Goal: Book appointment/travel/reservation

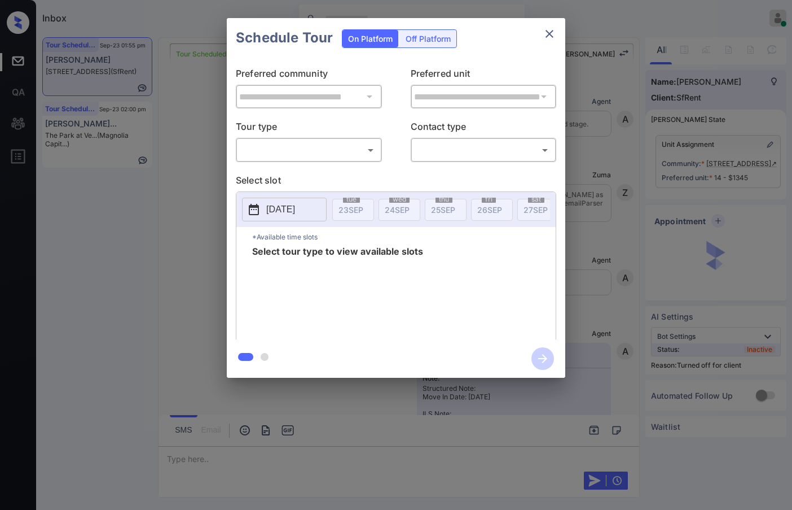
scroll to position [2566, 0]
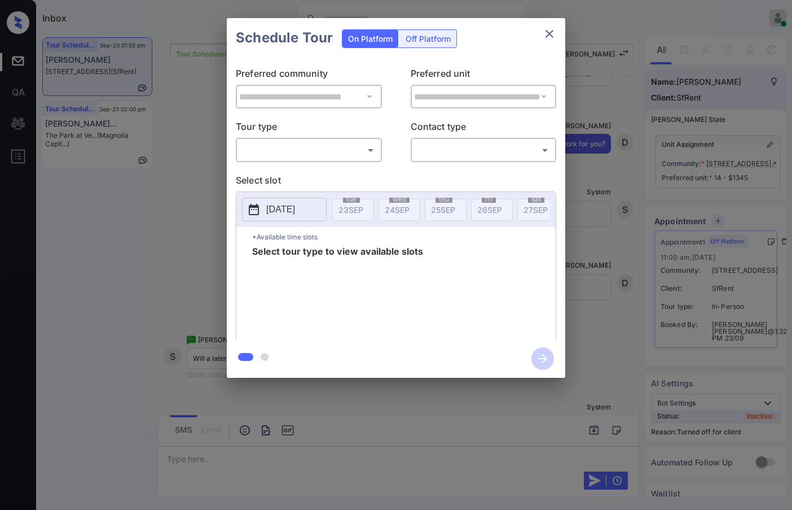
click at [624, 249] on div "**********" at bounding box center [396, 198] width 792 height 396
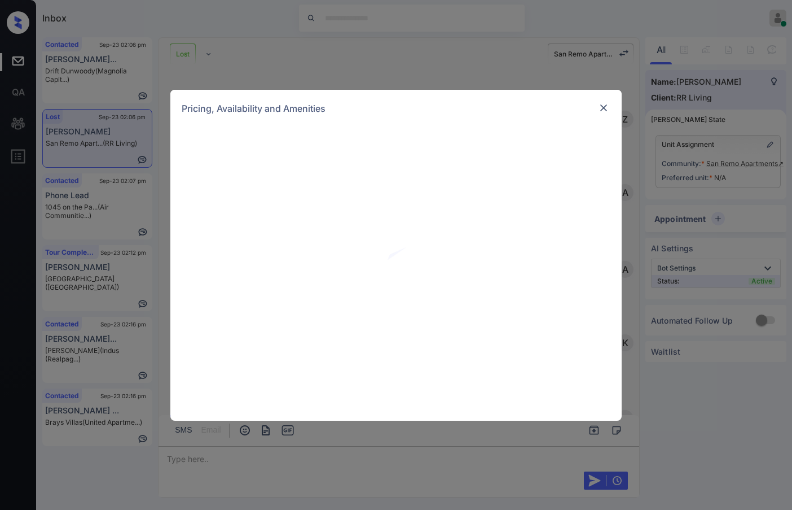
scroll to position [1760, 0]
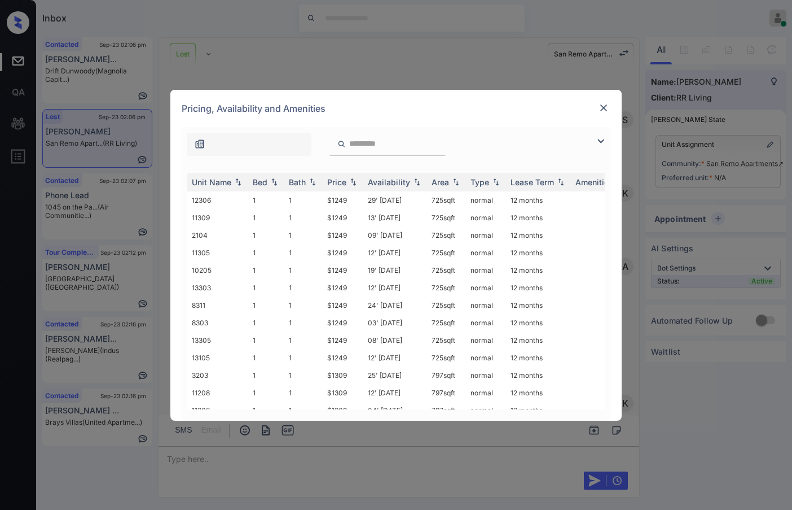
click at [601, 140] on img at bounding box center [601, 141] width 14 height 14
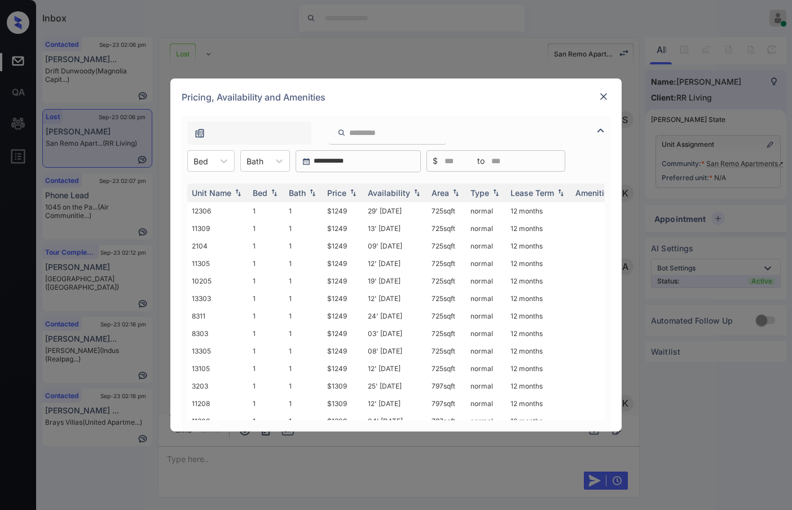
click at [605, 95] on img at bounding box center [603, 96] width 11 height 11
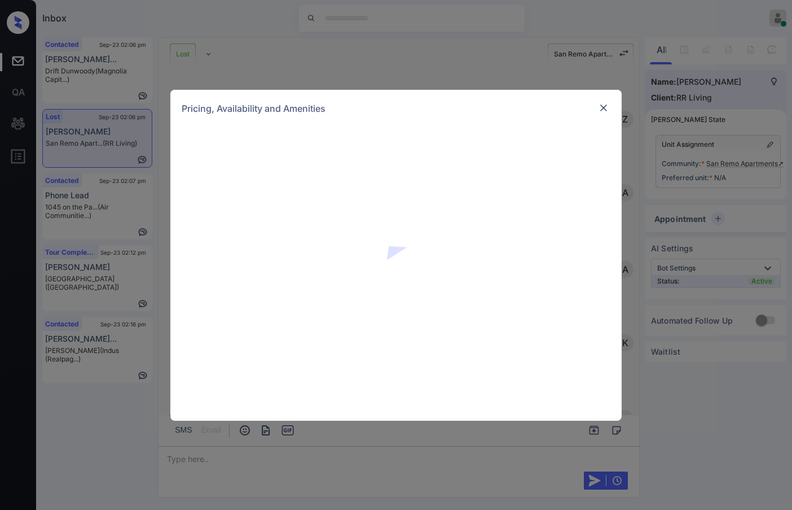
scroll to position [2324, 0]
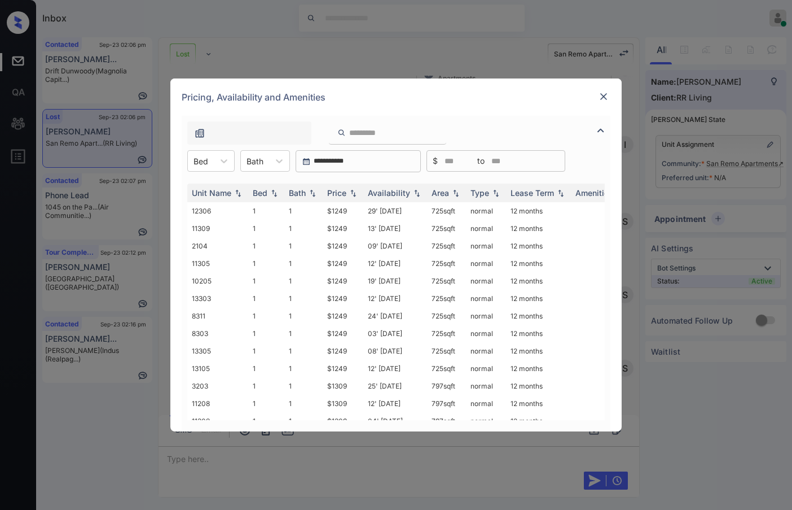
click at [598, 129] on img at bounding box center [601, 131] width 14 height 14
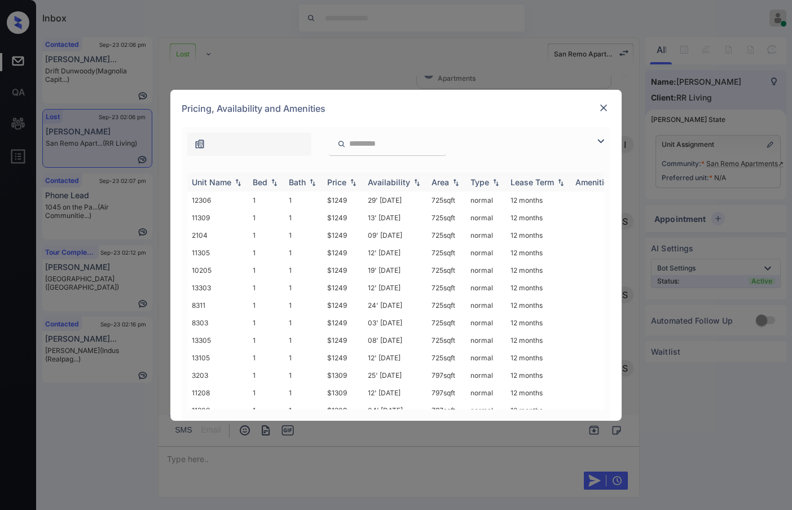
click at [349, 183] on img at bounding box center [353, 182] width 11 height 8
drag, startPoint x: 313, startPoint y: 198, endPoint x: 350, endPoint y: 198, distance: 37.2
click at [350, 198] on tr "12306 1 1 $1249 29' Jul 25 725 sqft normal 12 months" at bounding box center [482, 199] width 590 height 17
copy tr "$1249"
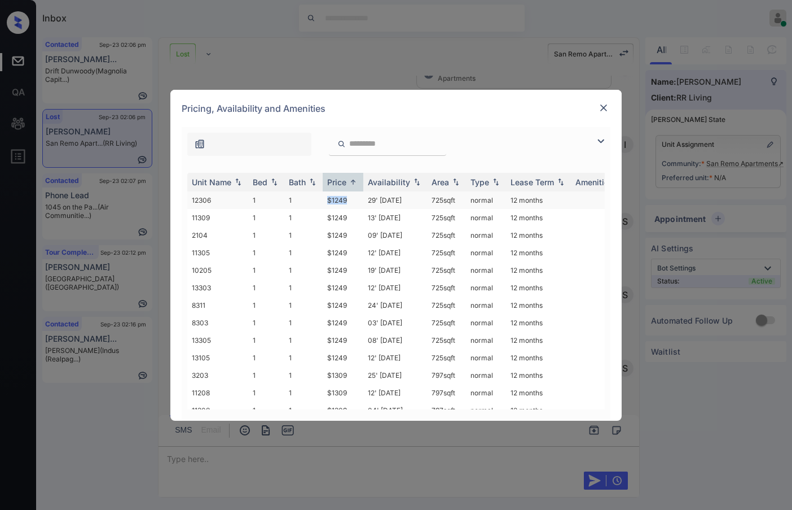
click at [358, 200] on td "$1249" at bounding box center [343, 199] width 41 height 17
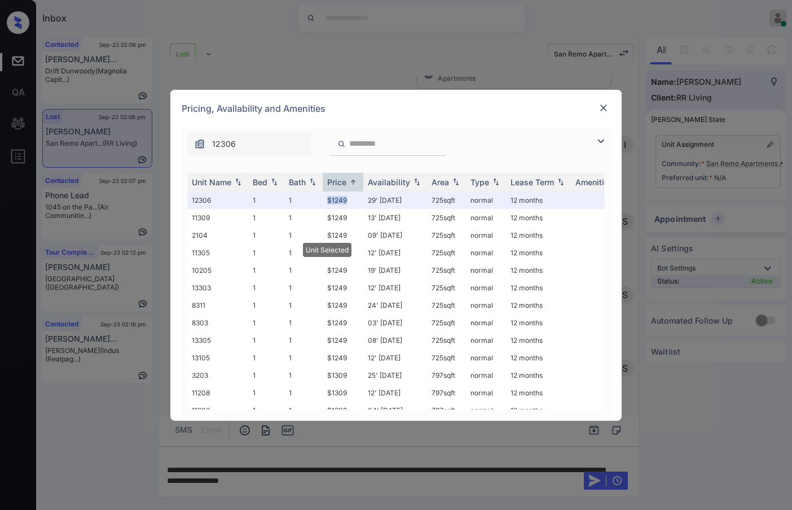
click at [600, 104] on img at bounding box center [603, 107] width 11 height 11
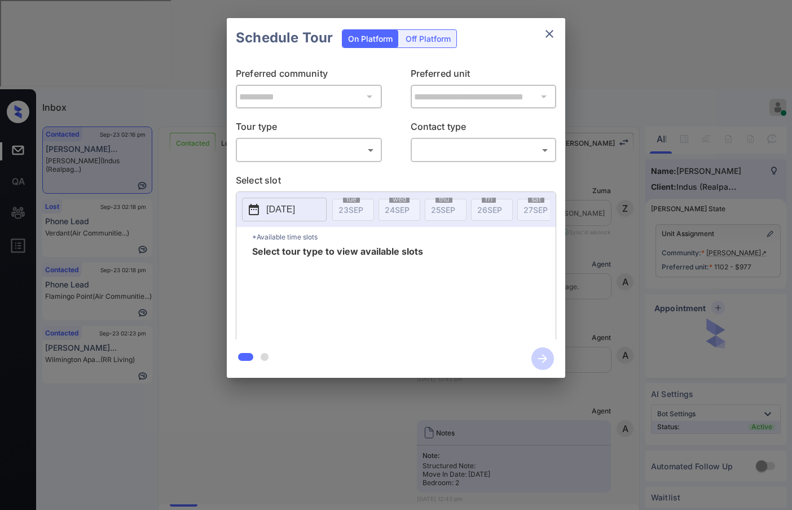
scroll to position [915, 0]
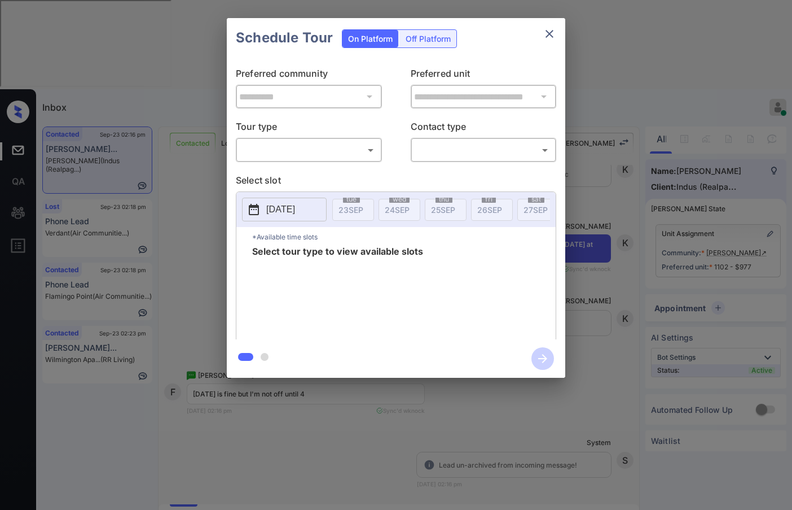
click at [325, 152] on body "Inbox Jezcil Usanastre Online Set yourself offline Set yourself on break Profil…" at bounding box center [396, 255] width 792 height 510
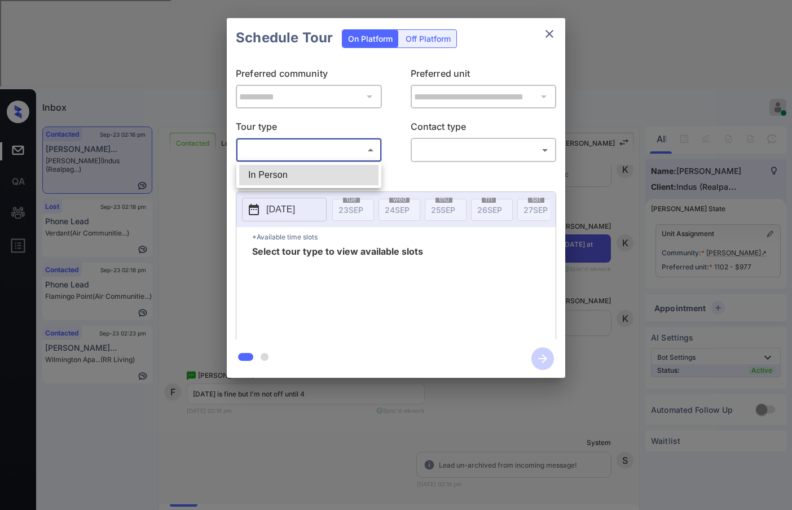
click at [309, 175] on li "In Person" at bounding box center [308, 175] width 139 height 20
type input "********"
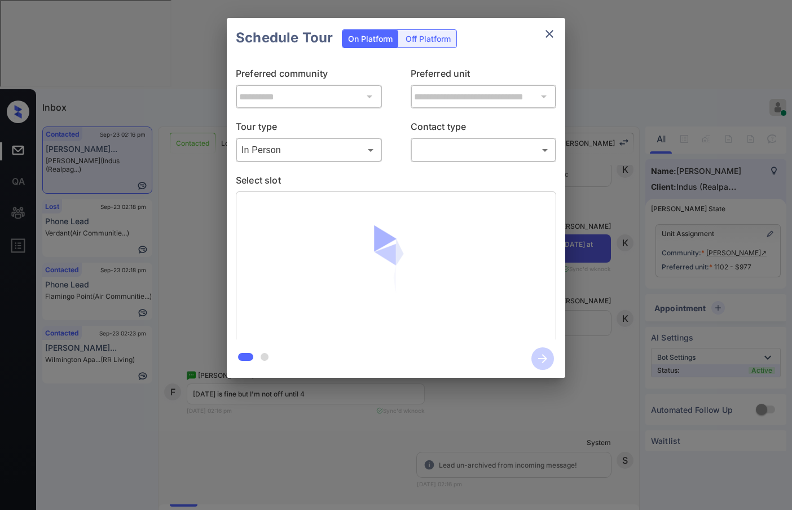
click at [443, 214] on img at bounding box center [396, 266] width 133 height 133
click at [450, 154] on body "Inbox Jezcil Usanastre Online Set yourself offline Set yourself on break Profil…" at bounding box center [396, 255] width 792 height 510
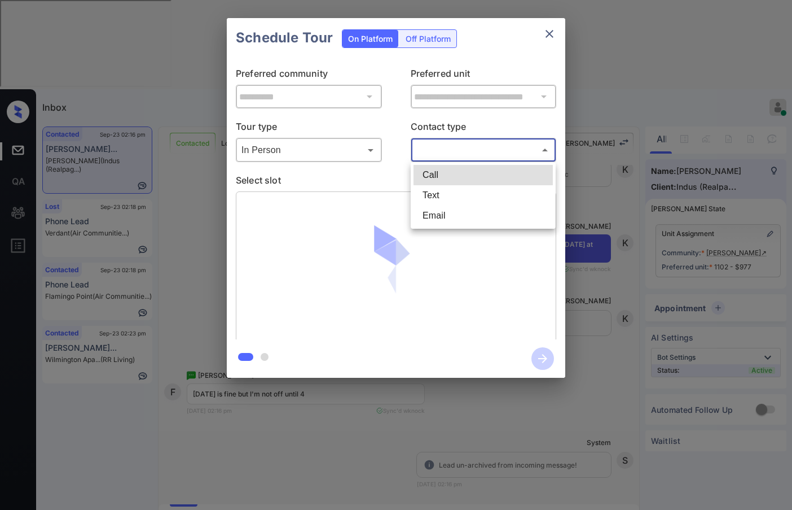
click at [453, 208] on li "Email" at bounding box center [483, 215] width 139 height 20
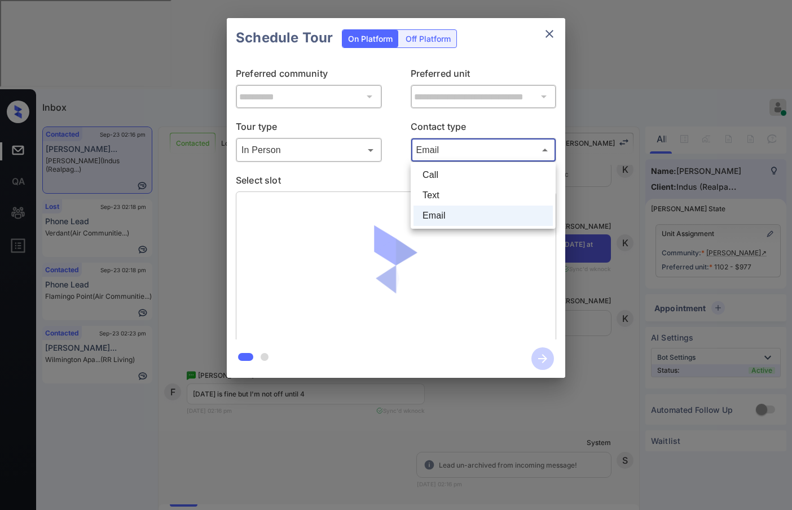
click at [450, 147] on body "Inbox Jezcil Usanastre Online Set yourself offline Set yourself on break Profil…" at bounding box center [396, 255] width 792 height 510
click at [453, 191] on li "Text" at bounding box center [483, 195] width 139 height 20
type input "****"
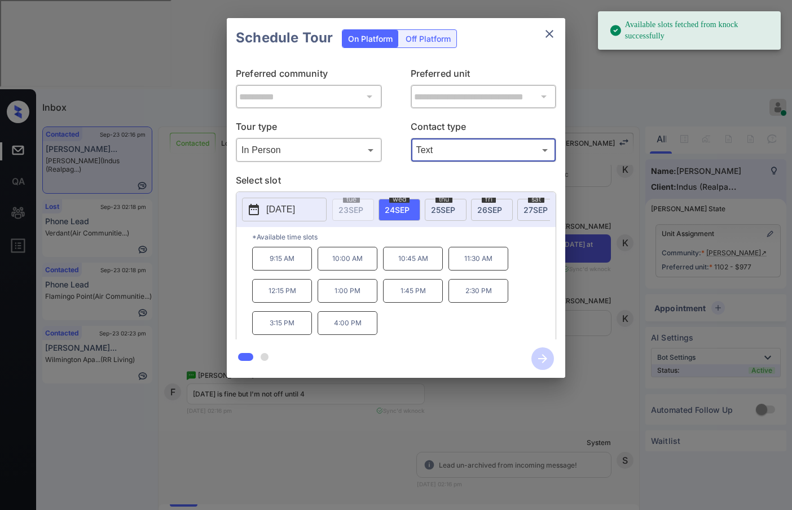
click at [497, 205] on span "26 SEP" at bounding box center [489, 210] width 25 height 10
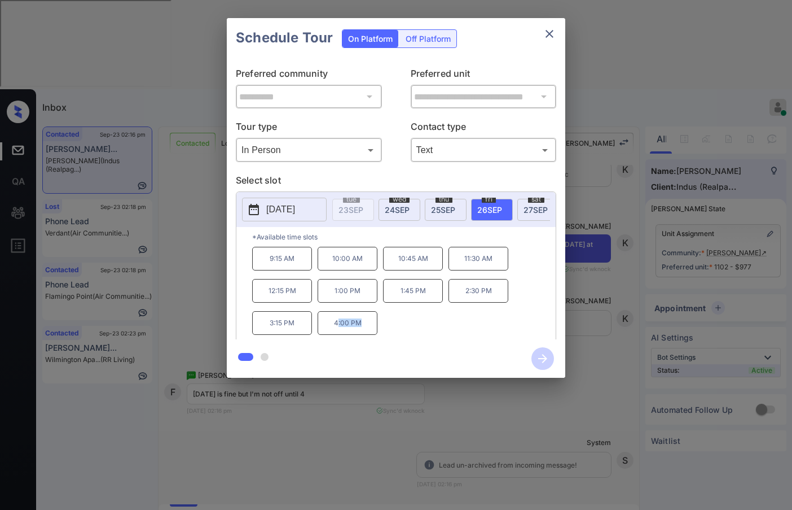
drag, startPoint x: 336, startPoint y: 326, endPoint x: 386, endPoint y: 331, distance: 49.9
click at [386, 331] on div "9:15 AM 10:00 AM 10:45 AM 11:30 AM 12:15 PM 1:00 PM 1:45 PM 2:30 PM 3:15 PM 4:0…" at bounding box center [404, 292] width 304 height 90
drag, startPoint x: 330, startPoint y: 331, endPoint x: 390, endPoint y: 330, distance: 59.8
click at [390, 330] on div "9:15 AM 10:00 AM 10:45 AM 11:30 AM 12:15 PM 1:00 PM 1:45 PM 2:30 PM 3:15 PM 4:0…" at bounding box center [404, 292] width 304 height 90
copy p "4:00 PM"
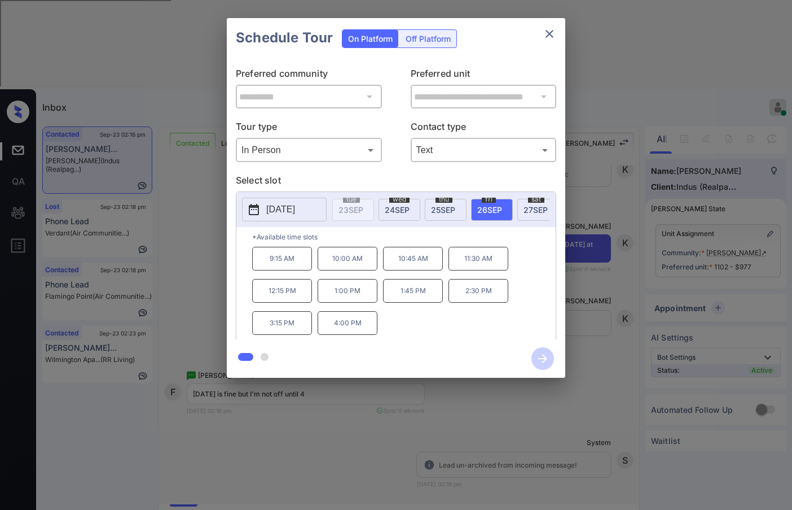
click at [197, 303] on div "**********" at bounding box center [396, 198] width 792 height 396
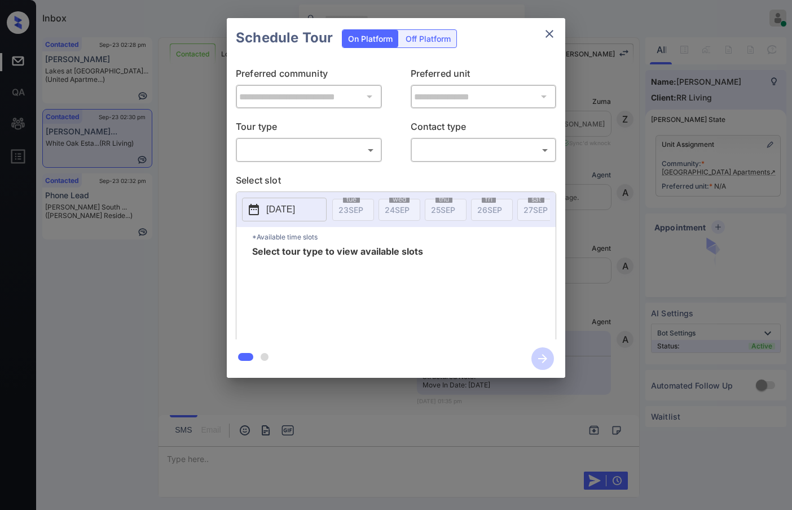
scroll to position [1428, 0]
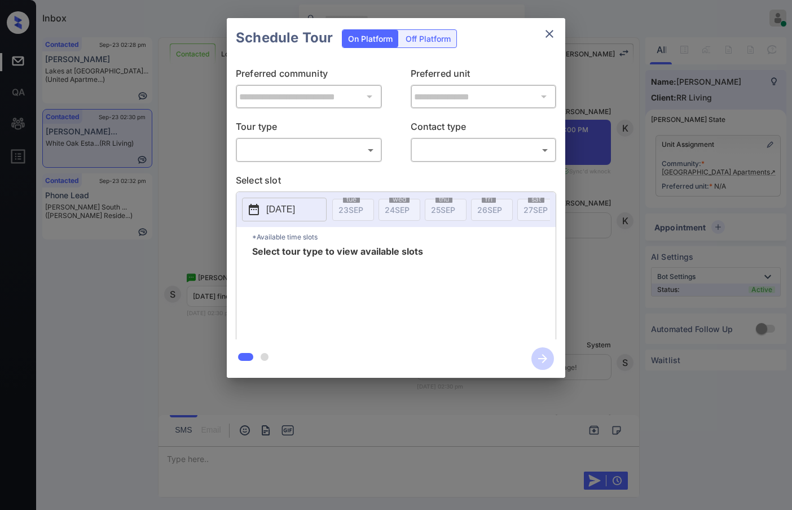
click at [328, 147] on body "Inbox Jezcil Usanastre Online Set yourself offline Set yourself on break Profil…" at bounding box center [396, 255] width 792 height 510
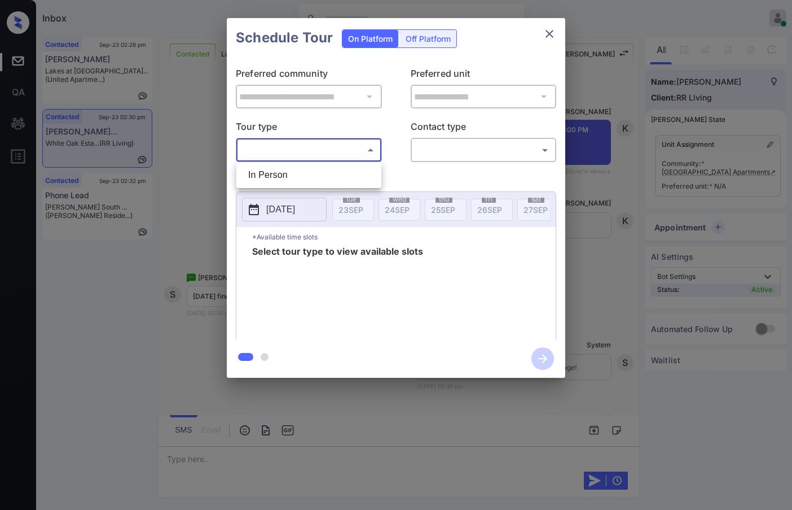
click at [325, 187] on ul "In Person" at bounding box center [308, 175] width 145 height 26
click at [331, 174] on li "In Person" at bounding box center [308, 175] width 139 height 20
type input "********"
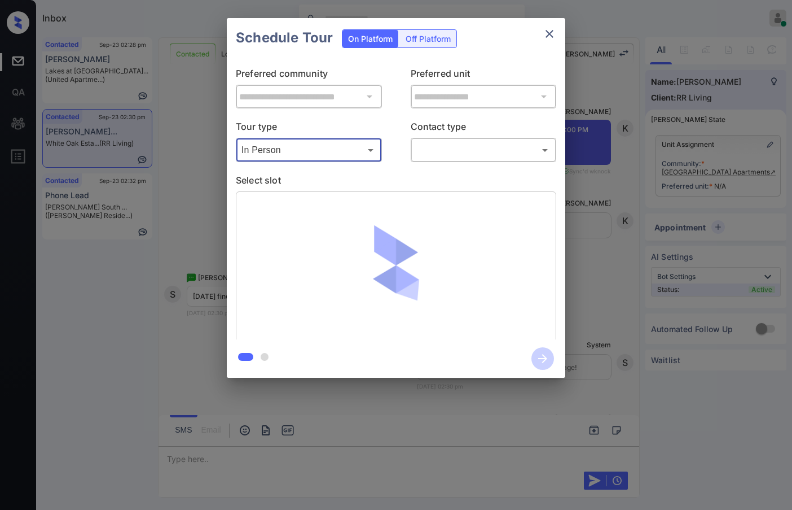
click at [419, 156] on body "Inbox Jezcil Usanastre Online Set yourself offline Set yourself on break Profil…" at bounding box center [396, 255] width 792 height 510
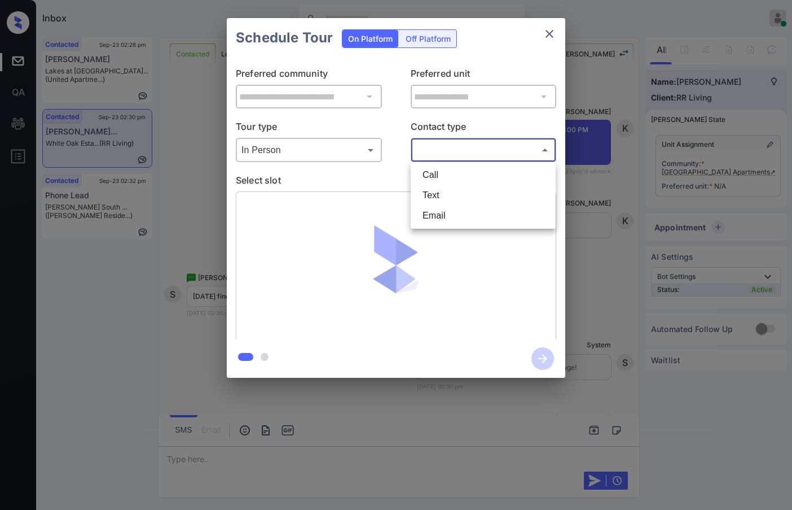
click at [440, 193] on li "Text" at bounding box center [483, 195] width 139 height 20
type input "****"
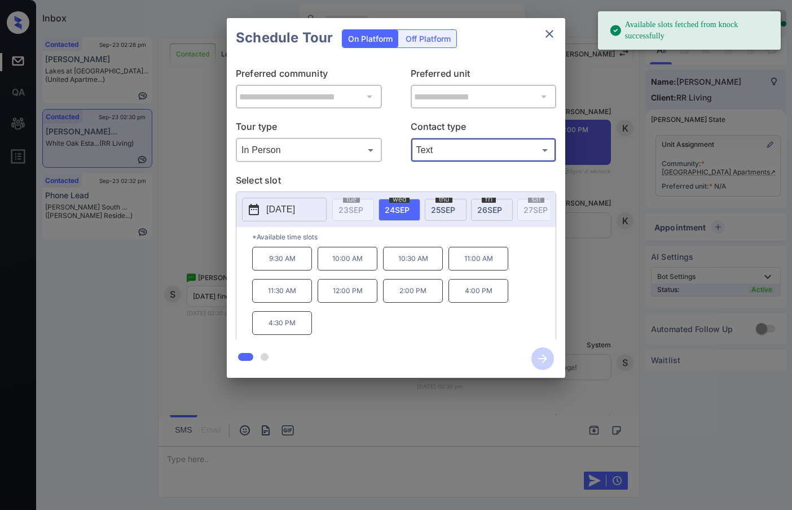
click at [447, 210] on span "25 SEP" at bounding box center [443, 210] width 24 height 10
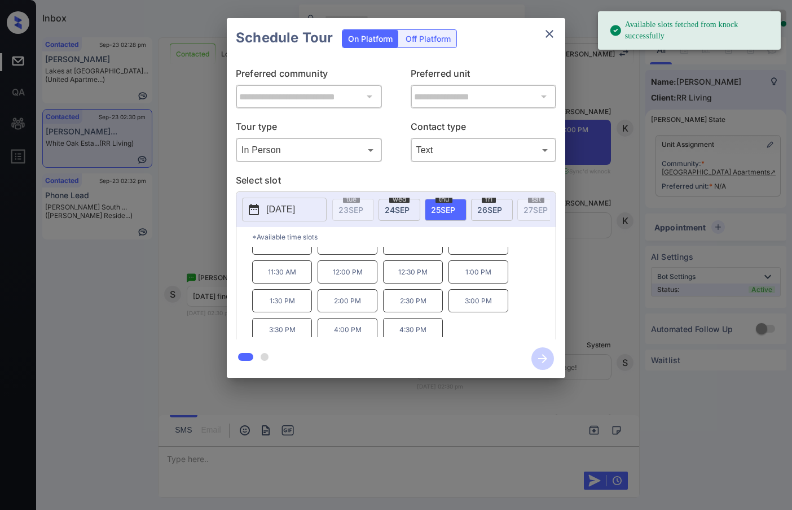
scroll to position [19, 0]
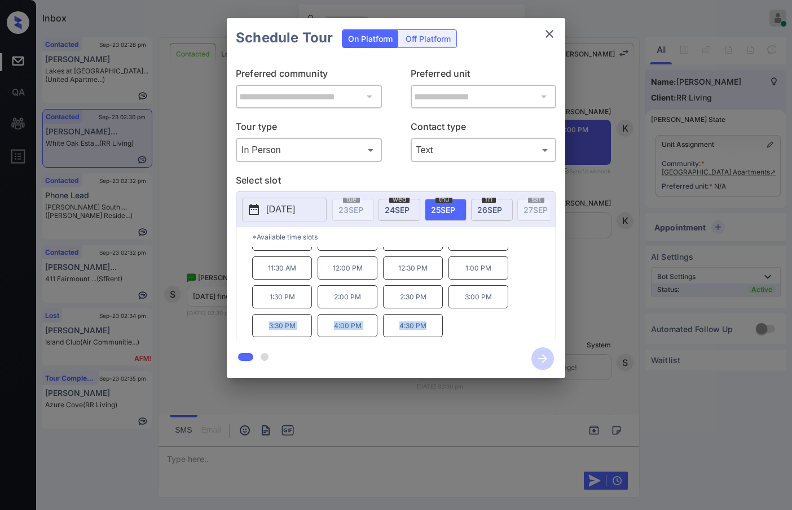
drag, startPoint x: 262, startPoint y: 335, endPoint x: 448, endPoint y: 338, distance: 185.7
click at [451, 340] on div "**********" at bounding box center [396, 198] width 339 height 360
copy div "3:30 PM 4:00 PM 4:30 PM"
click at [191, 274] on div "**********" at bounding box center [396, 198] width 792 height 396
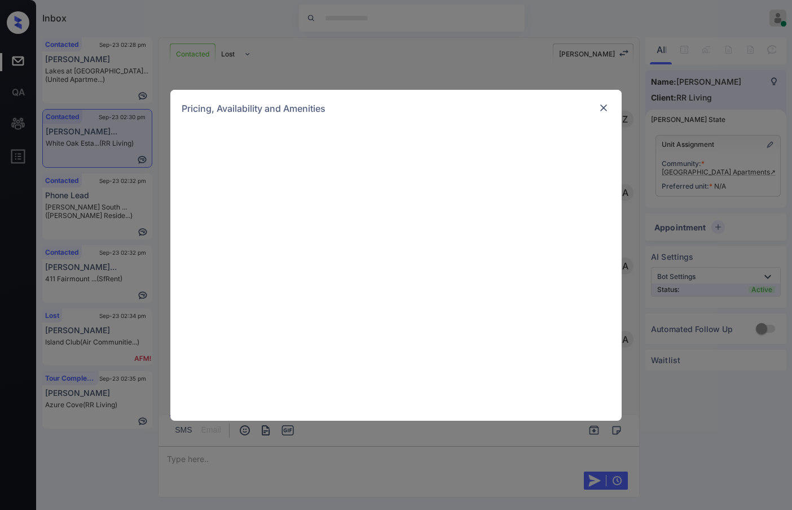
scroll to position [479, 0]
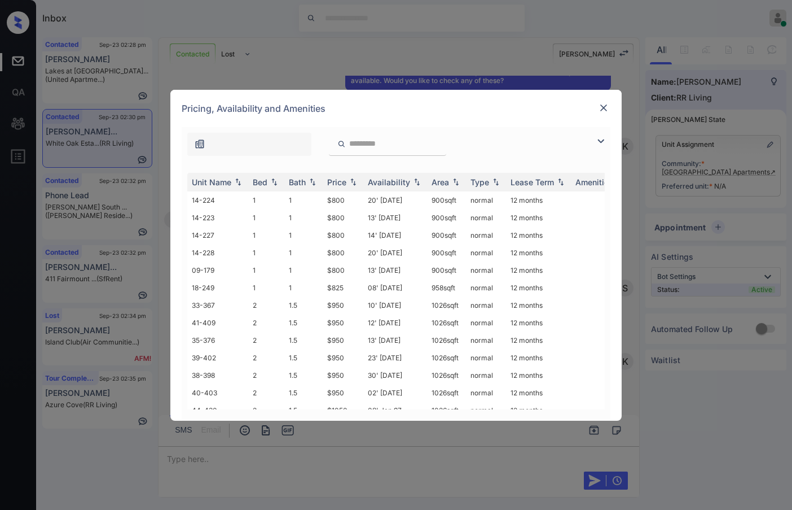
drag, startPoint x: 602, startPoint y: 142, endPoint x: 510, endPoint y: 147, distance: 92.7
click at [602, 142] on img at bounding box center [601, 141] width 14 height 14
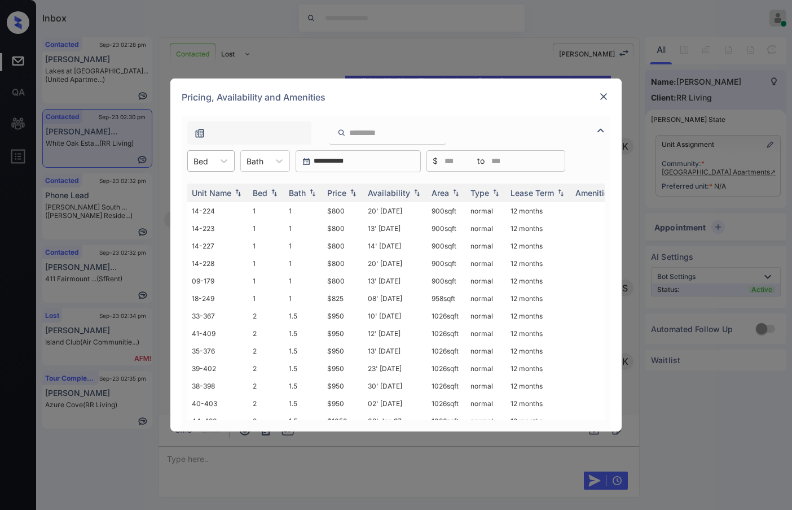
click at [206, 160] on div at bounding box center [201, 161] width 15 height 12
drag, startPoint x: 217, startPoint y: 193, endPoint x: 262, endPoint y: 192, distance: 45.7
click at [216, 192] on div "1" at bounding box center [210, 188] width 47 height 20
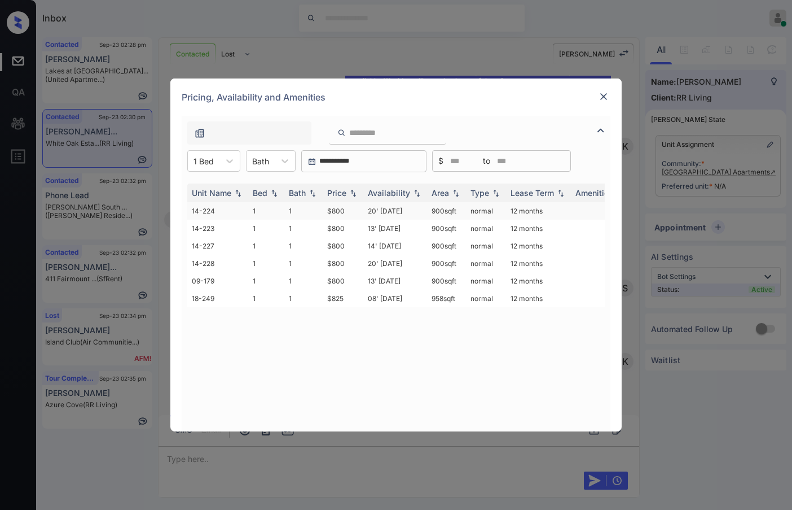
click at [363, 209] on td "20' Apr 25" at bounding box center [395, 210] width 64 height 17
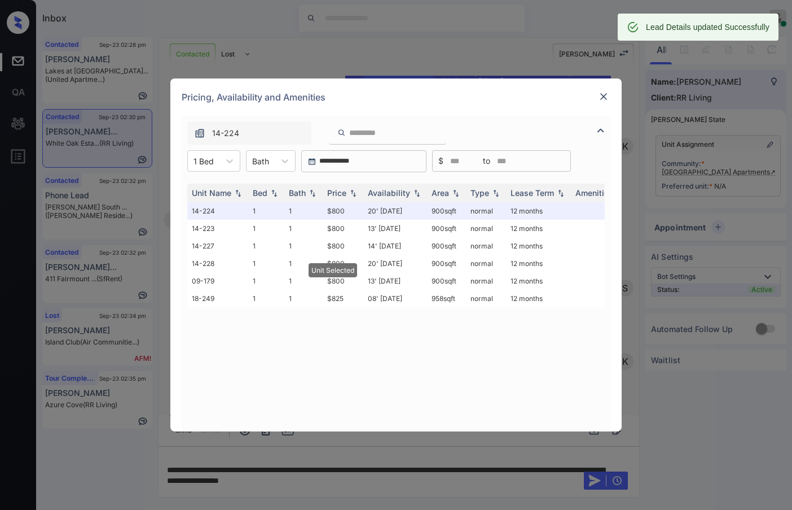
click at [601, 102] on div at bounding box center [604, 97] width 14 height 14
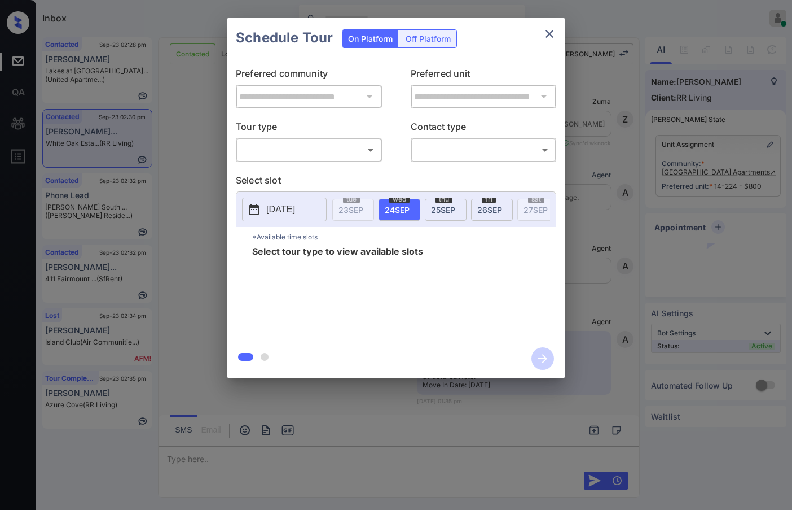
scroll to position [1519, 0]
click at [328, 152] on body "Inbox Jezcil Usanastre Online Set yourself offline Set yourself on break Profil…" at bounding box center [396, 255] width 792 height 510
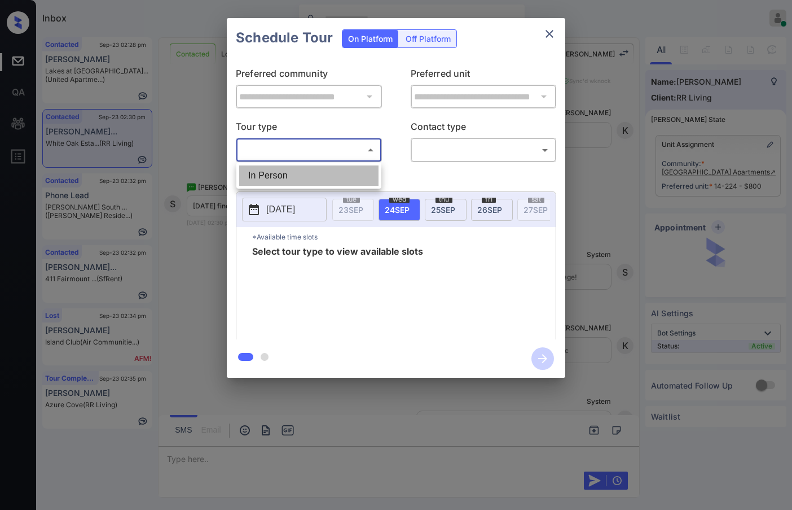
click at [330, 170] on li "In Person" at bounding box center [308, 175] width 139 height 20
type input "********"
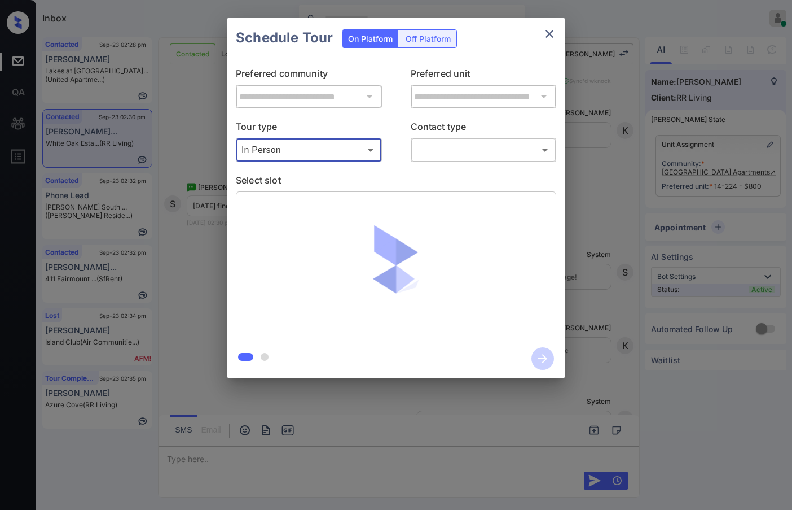
click at [424, 158] on body "Inbox Jezcil Usanastre Online Set yourself offline Set yourself on break Profil…" at bounding box center [396, 255] width 792 height 510
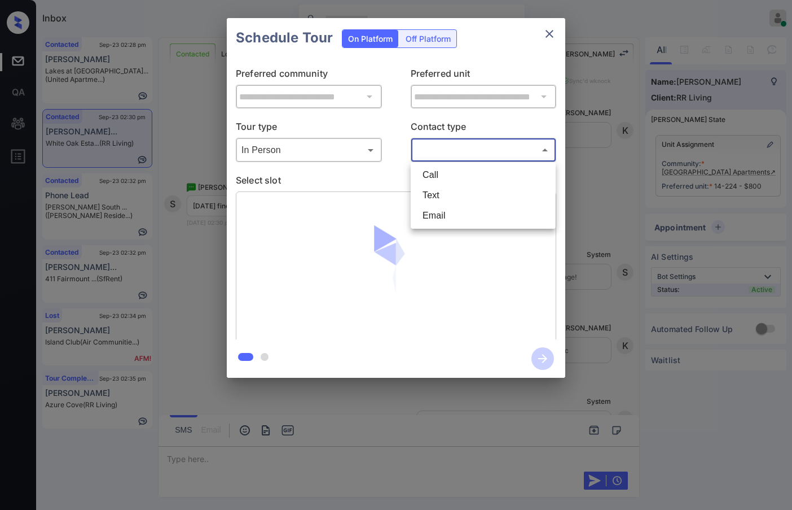
click at [439, 216] on li "Email" at bounding box center [483, 215] width 139 height 20
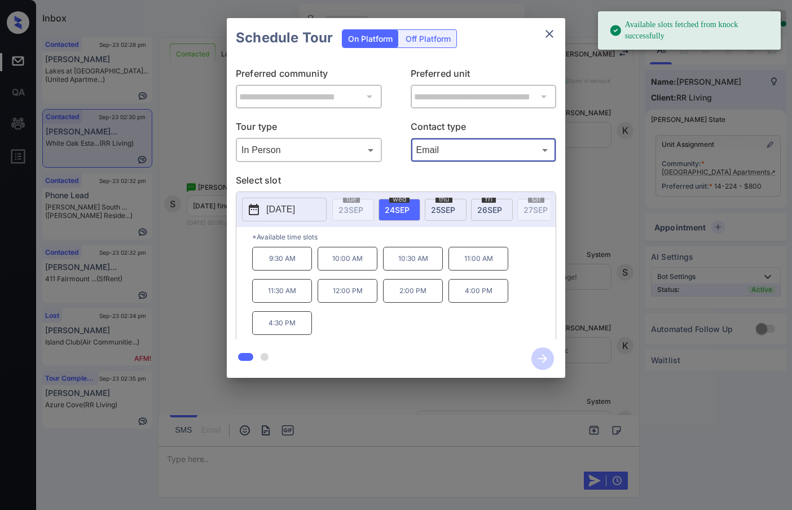
click at [466, 157] on body "Available slots fetched from knock successfully Inbox Jezcil Usanastre Online S…" at bounding box center [396, 255] width 792 height 510
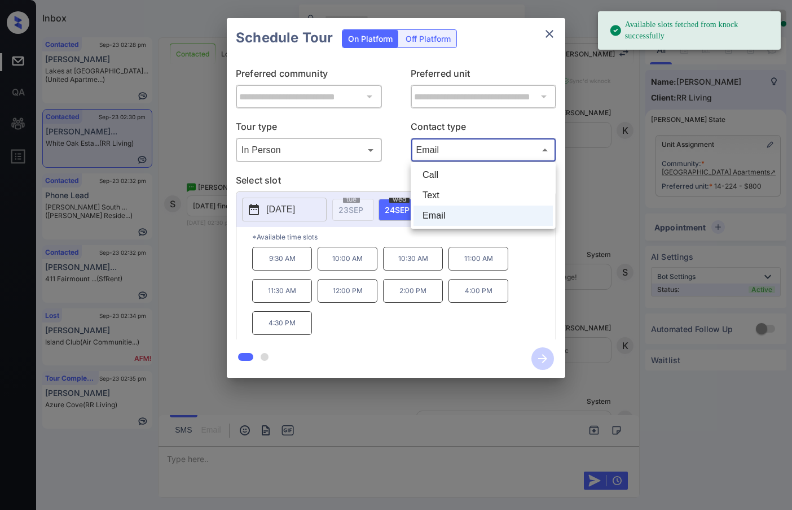
click at [454, 192] on li "Text" at bounding box center [483, 195] width 139 height 20
type input "****"
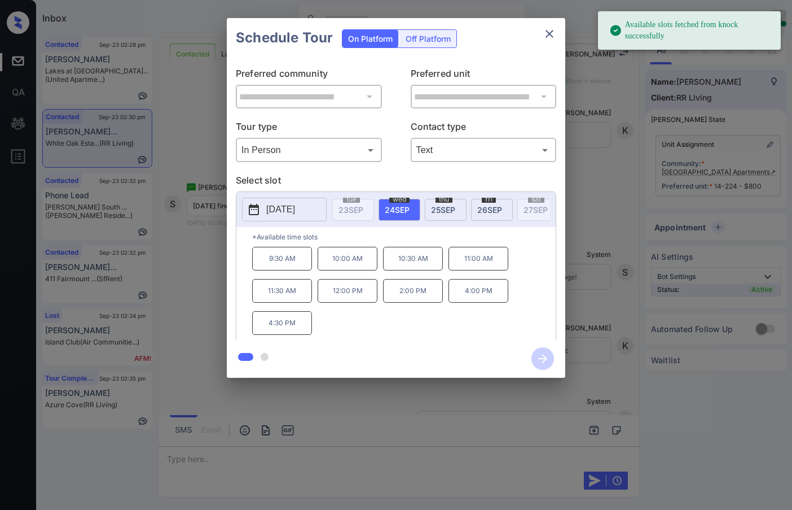
click at [438, 213] on span "[DATE]" at bounding box center [443, 210] width 24 height 10
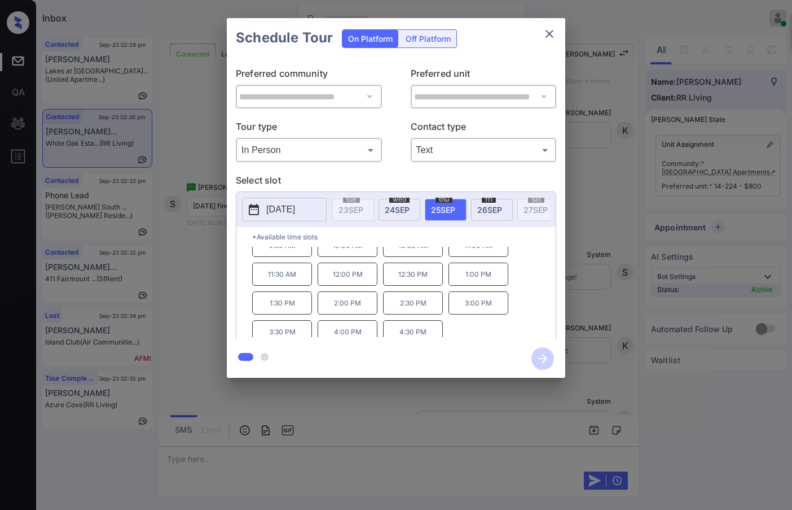
scroll to position [19, 0]
click at [474, 308] on p "3:00 PM" at bounding box center [479, 296] width 60 height 23
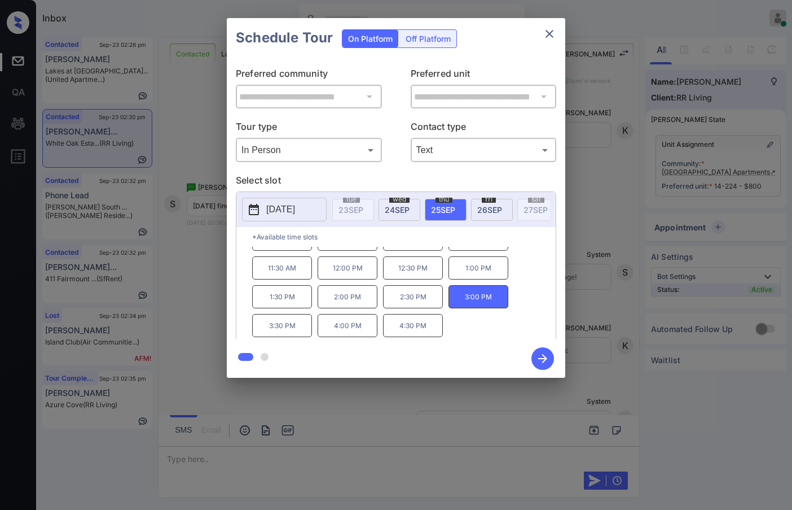
click at [281, 330] on p "3:30 PM" at bounding box center [282, 325] width 60 height 23
click at [547, 358] on icon "button" at bounding box center [543, 358] width 23 height 23
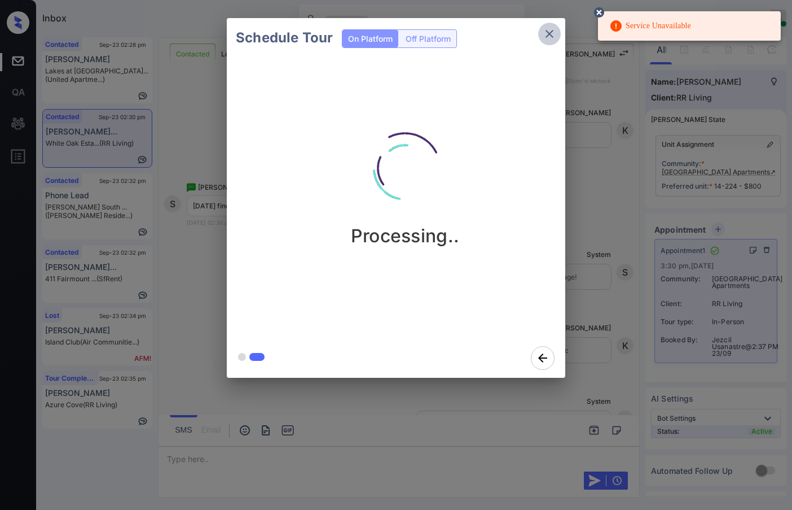
click at [545, 35] on icon "close" at bounding box center [550, 34] width 14 height 14
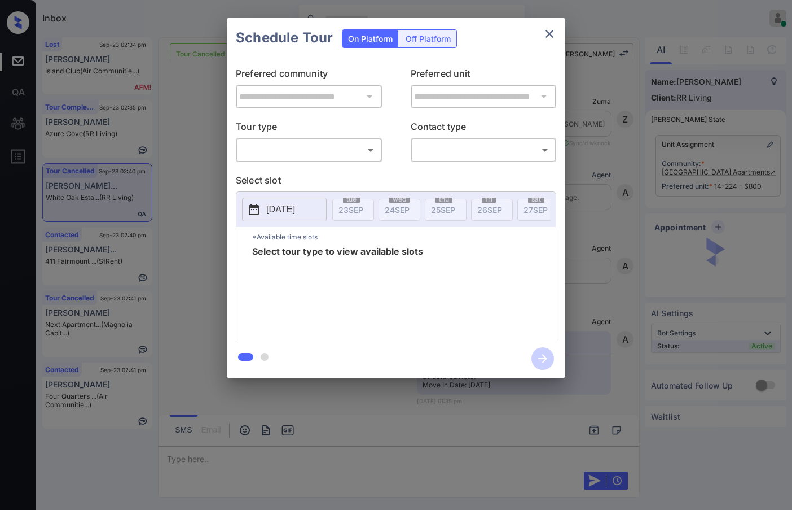
scroll to position [3056, 0]
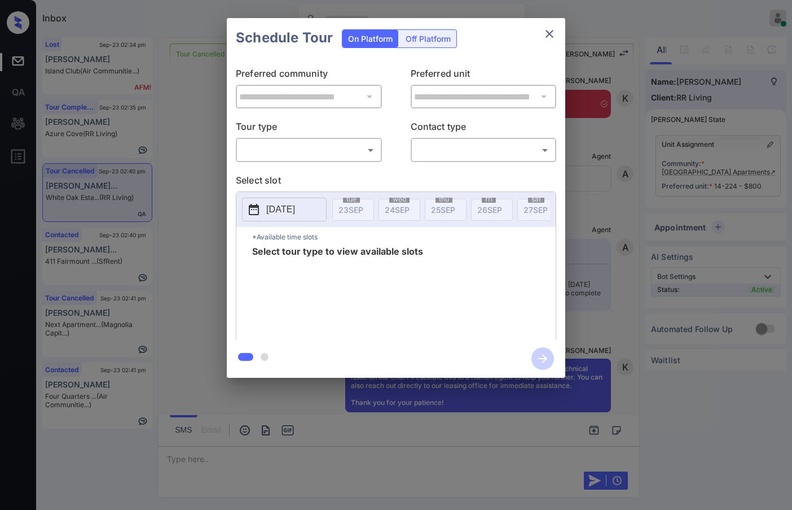
click at [365, 152] on body "Inbox Jezcil Usanastre Online Set yourself offline Set yourself on break Profil…" at bounding box center [396, 255] width 792 height 510
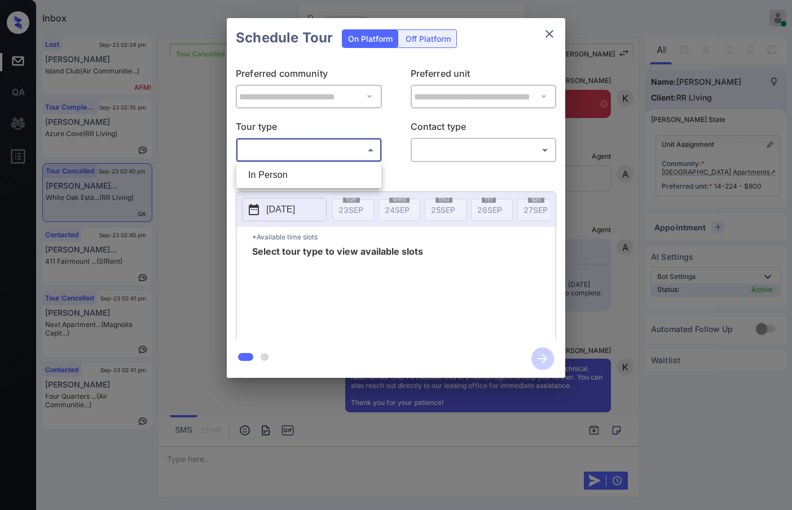
click at [353, 164] on ul "In Person" at bounding box center [308, 175] width 145 height 26
click at [472, 153] on div at bounding box center [396, 255] width 792 height 510
click at [307, 152] on body "Inbox Jezcil Usanastre Online Set yourself offline Set yourself on break Profil…" at bounding box center [396, 255] width 792 height 510
click at [317, 173] on li "In Person" at bounding box center [308, 175] width 139 height 20
type input "********"
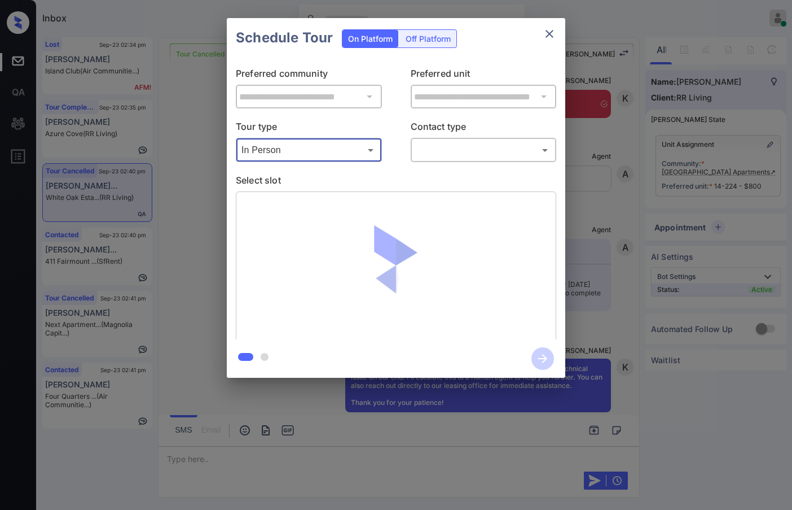
click at [478, 148] on body "Inbox Jezcil Usanastre Online Set yourself offline Set yourself on break Profil…" at bounding box center [396, 255] width 792 height 510
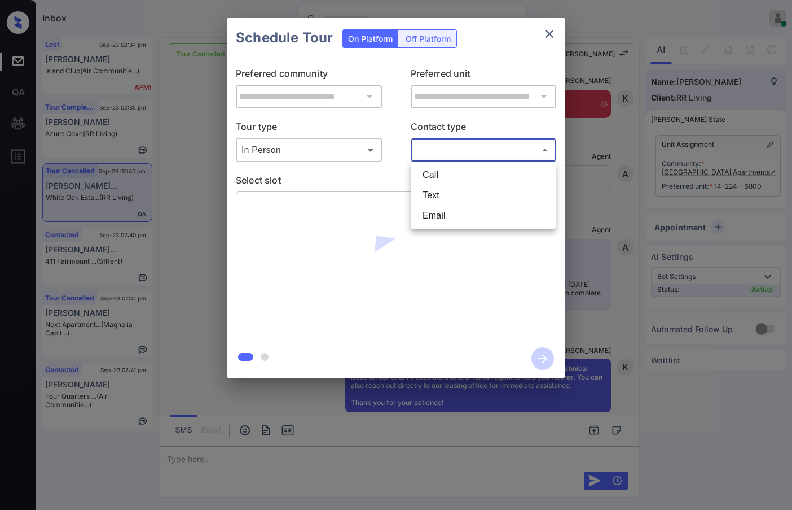
click at [475, 184] on li "Call" at bounding box center [483, 175] width 139 height 20
click at [461, 151] on body "Inbox Jezcil Usanastre Online Set yourself offline Set yourself on break Profil…" at bounding box center [396, 255] width 792 height 510
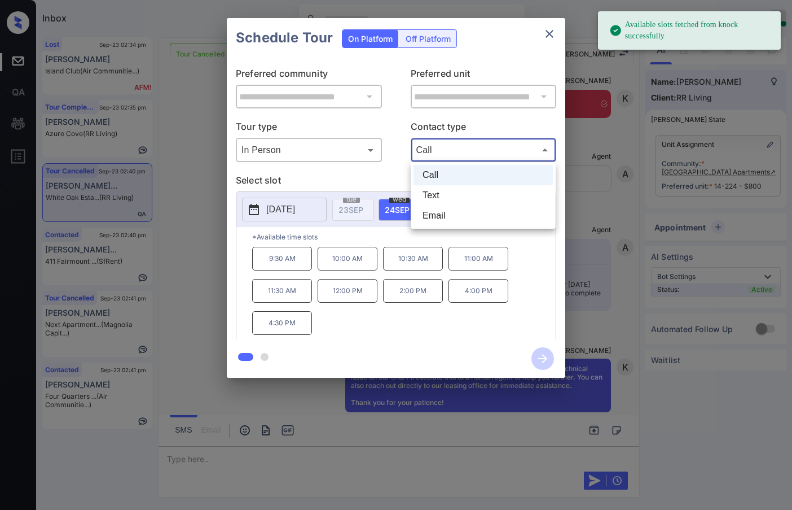
click at [457, 196] on li "Text" at bounding box center [483, 195] width 139 height 20
type input "****"
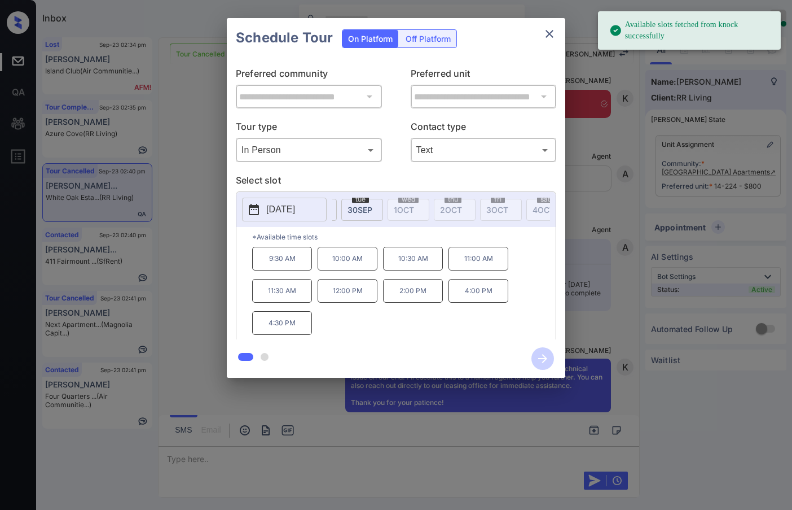
scroll to position [0, 298]
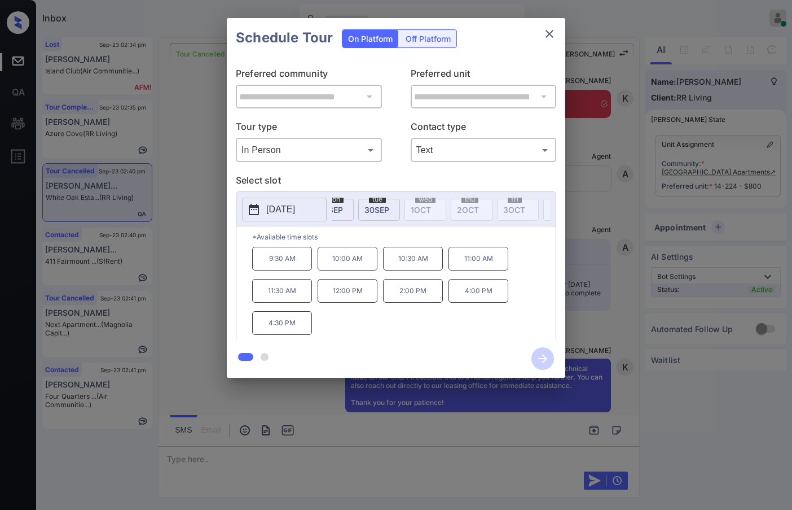
click at [295, 215] on p "[DATE]" at bounding box center [280, 210] width 29 height 14
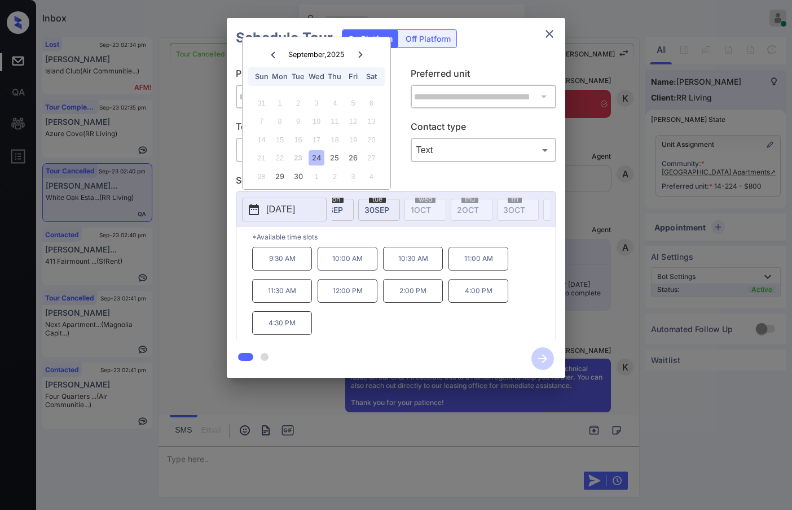
click at [204, 199] on div "**********" at bounding box center [396, 198] width 792 height 396
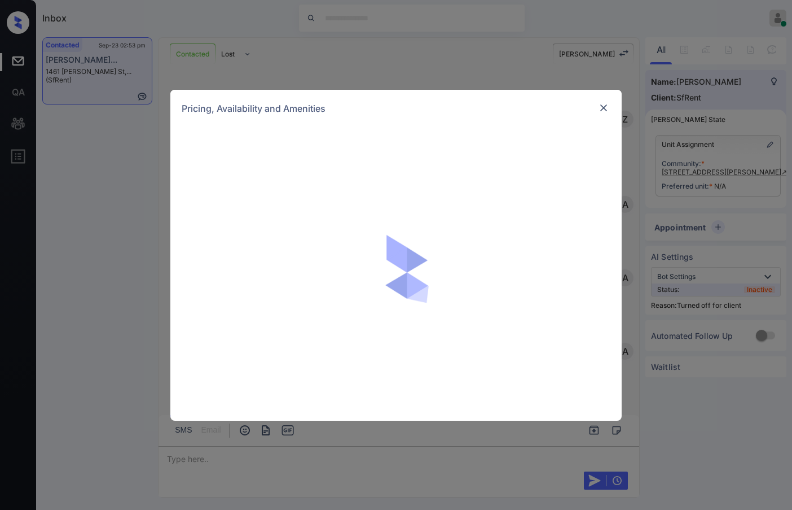
scroll to position [3139, 0]
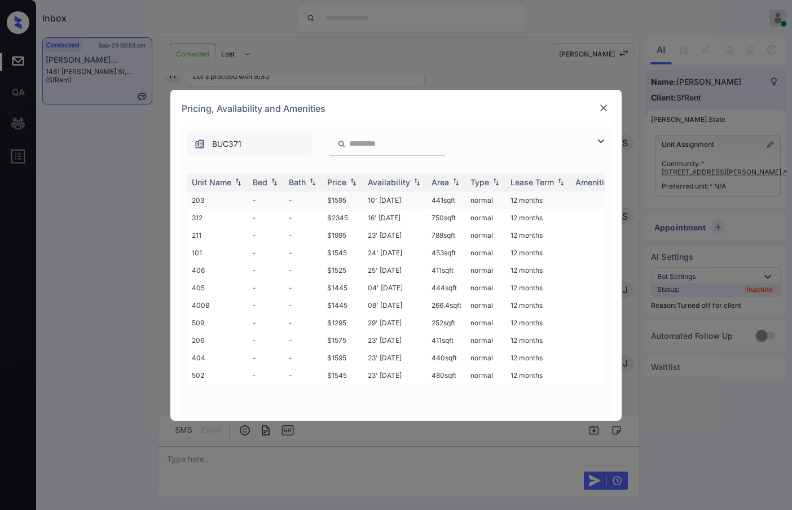
click at [352, 205] on td "$1595" at bounding box center [343, 199] width 41 height 17
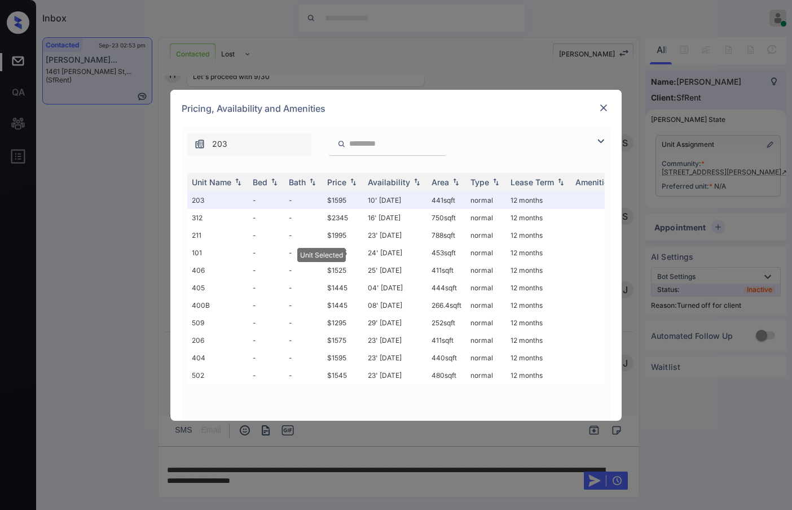
click at [607, 117] on div "Pricing, Availability and Amenities" at bounding box center [396, 108] width 452 height 37
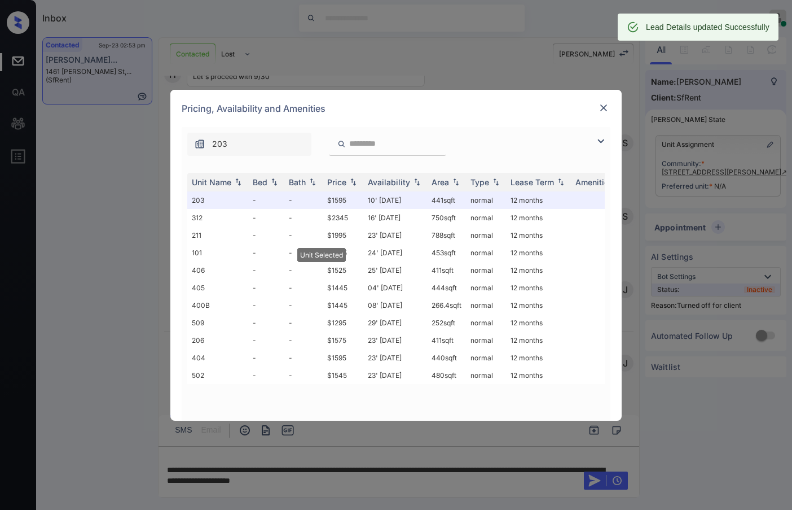
click at [603, 108] on img at bounding box center [603, 107] width 11 height 11
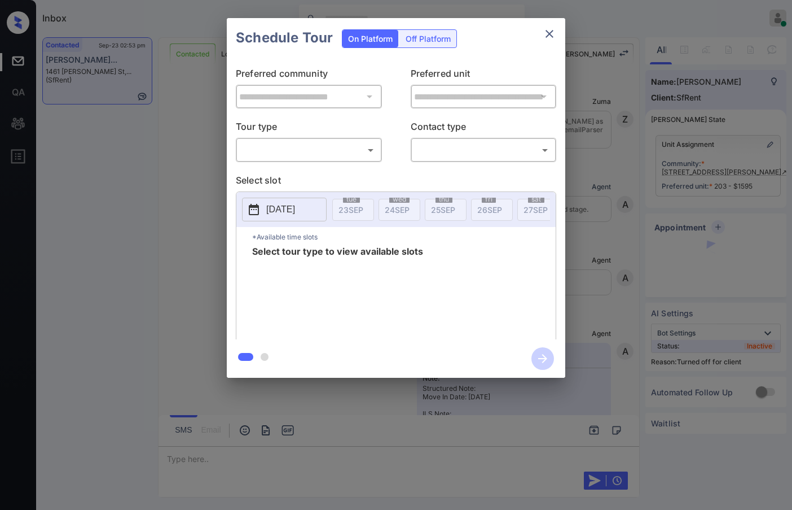
scroll to position [3212, 0]
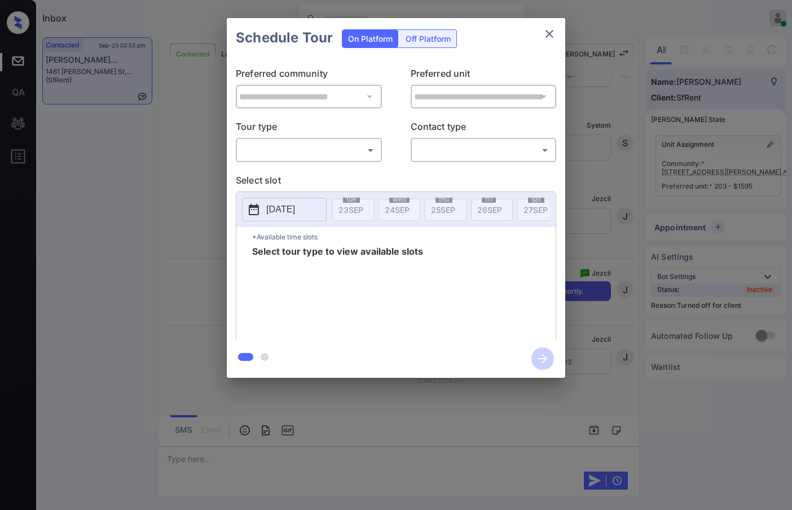
click at [325, 159] on body "Inbox Jezcil Usanastre Online Set yourself offline Set yourself on break Profil…" at bounding box center [396, 255] width 792 height 510
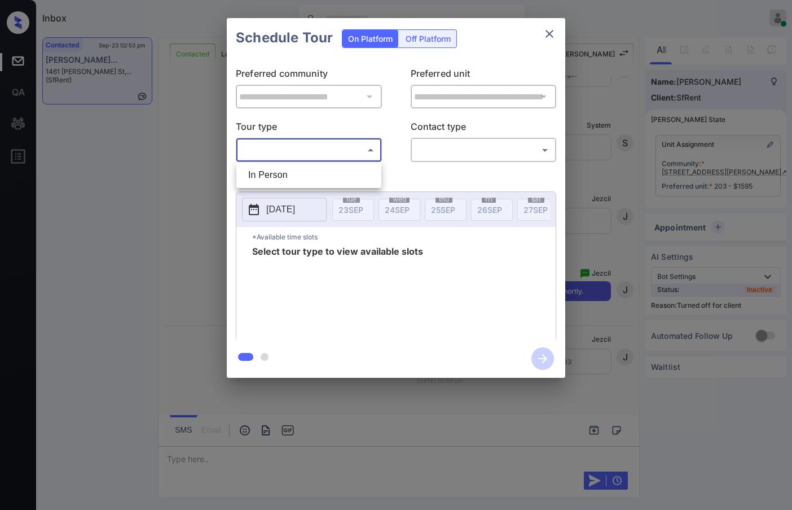
click at [409, 42] on div at bounding box center [396, 255] width 792 height 510
click at [411, 41] on div "Off Platform" at bounding box center [428, 38] width 56 height 17
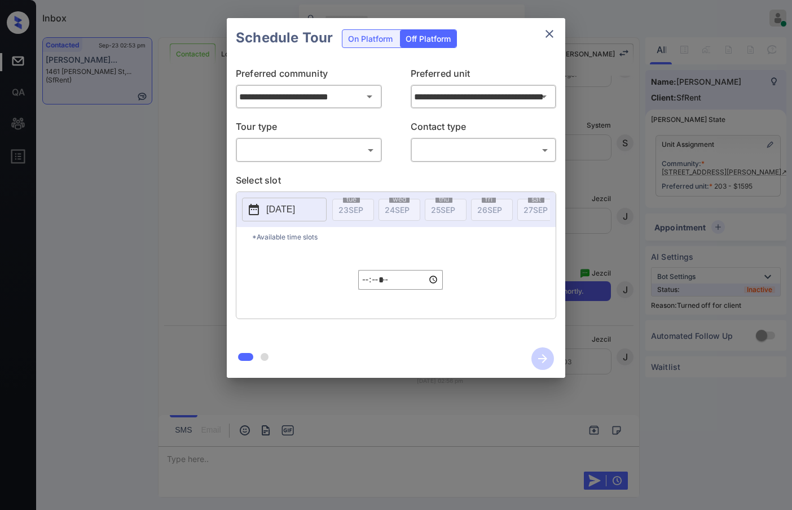
click at [326, 150] on body "Inbox Jezcil Usanastre Online Set yourself offline Set yourself on break Profil…" at bounding box center [396, 255] width 792 height 510
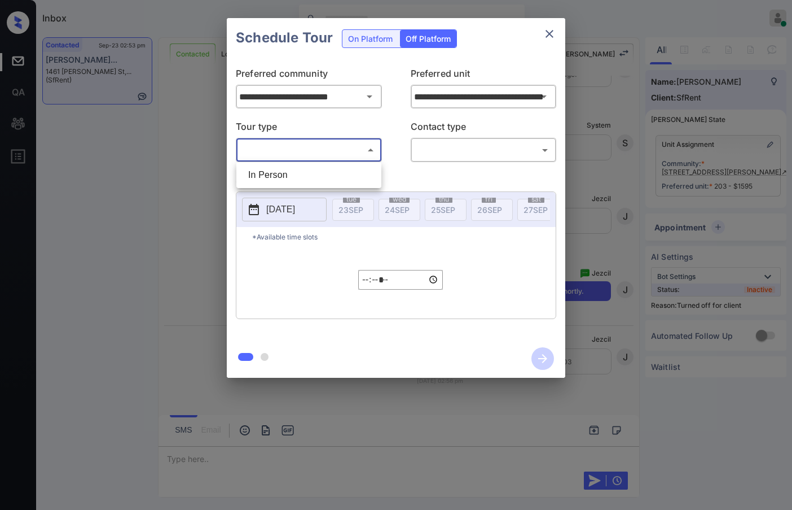
click at [317, 168] on li "In Person" at bounding box center [308, 175] width 139 height 20
type input "********"
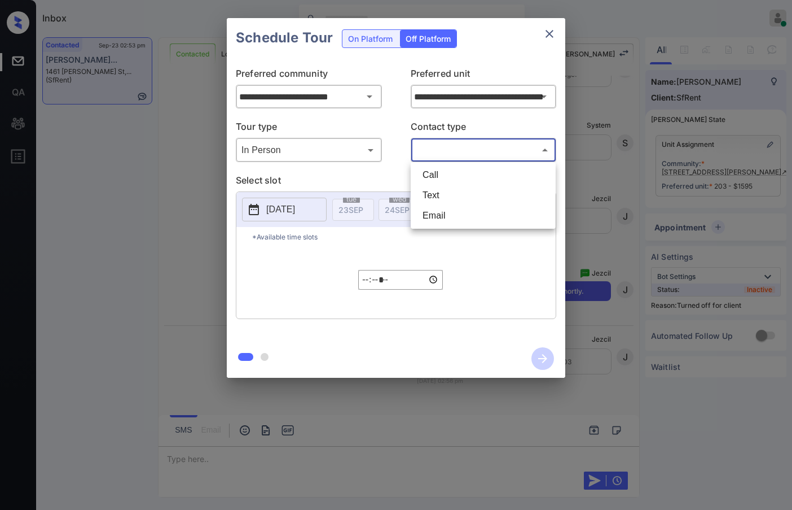
click at [417, 154] on body "Inbox Jezcil Usanastre Online Set yourself offline Set yourself on break Profil…" at bounding box center [396, 255] width 792 height 510
click at [439, 183] on li "Call" at bounding box center [483, 175] width 139 height 20
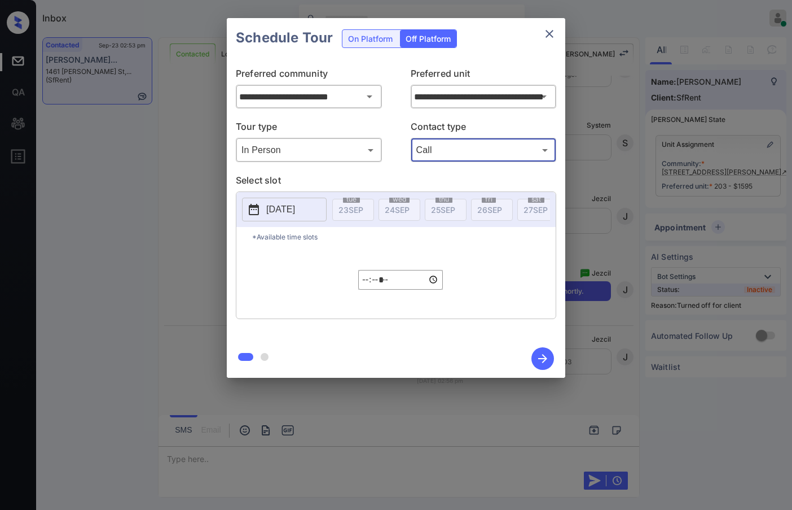
click at [430, 149] on body "Inbox Jezcil Usanastre Online Set yourself offline Set yourself on break Profil…" at bounding box center [396, 255] width 792 height 510
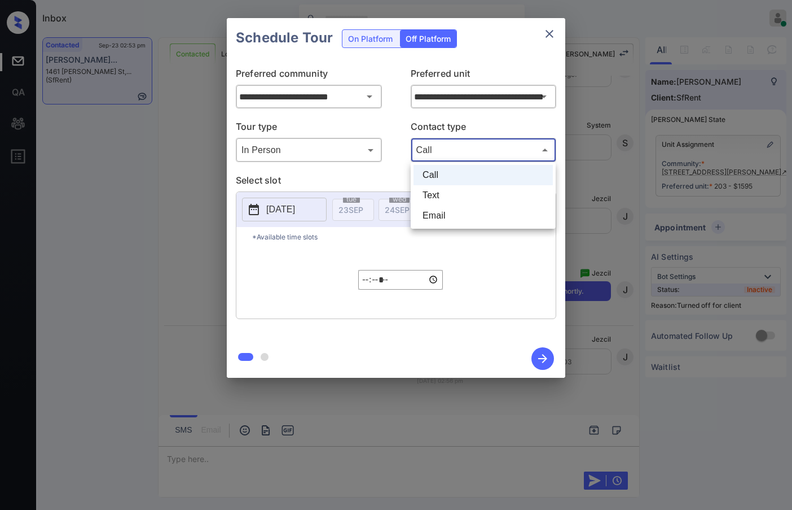
click at [432, 192] on li "Text" at bounding box center [483, 195] width 139 height 20
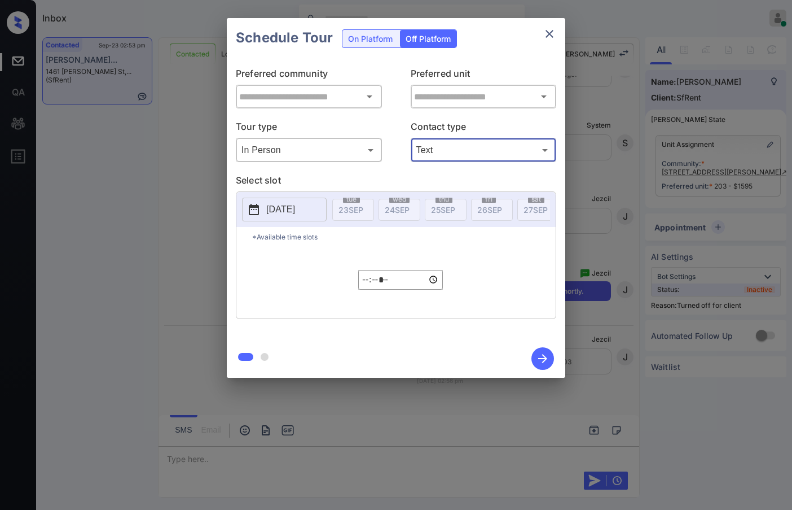
type input "****"
type input "**********"
click at [274, 208] on p "[DATE]" at bounding box center [280, 210] width 29 height 14
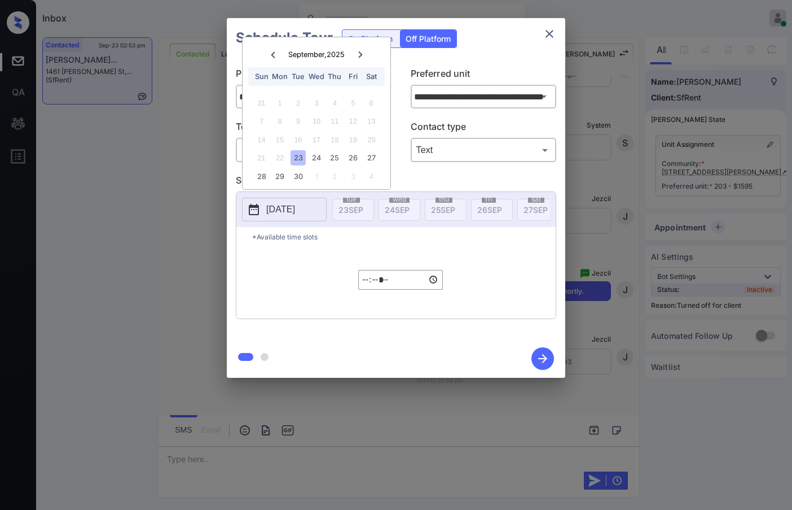
click at [296, 166] on div "21 22 23 24 25 26 27" at bounding box center [316, 158] width 141 height 18
click at [304, 175] on div "30" at bounding box center [298, 176] width 15 height 15
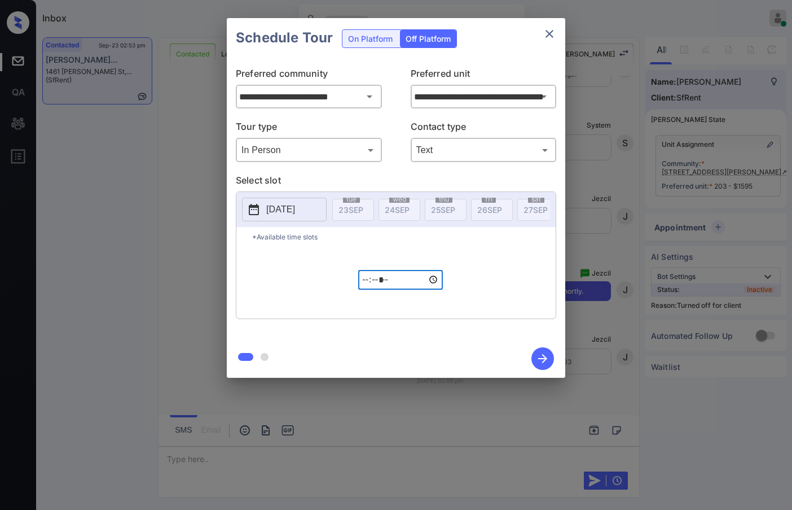
click at [371, 290] on input "*****" at bounding box center [400, 280] width 85 height 20
type input "*****"
click at [547, 362] on icon "button" at bounding box center [543, 358] width 23 height 23
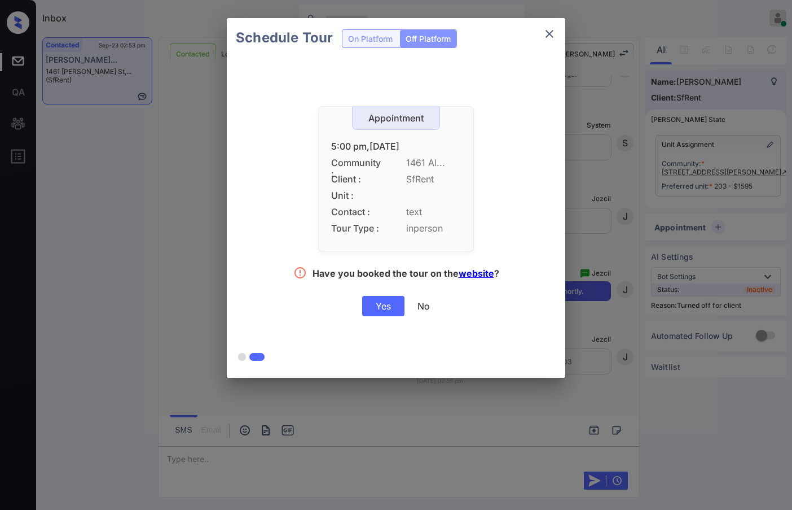
click at [374, 300] on div "Yes" at bounding box center [383, 306] width 42 height 20
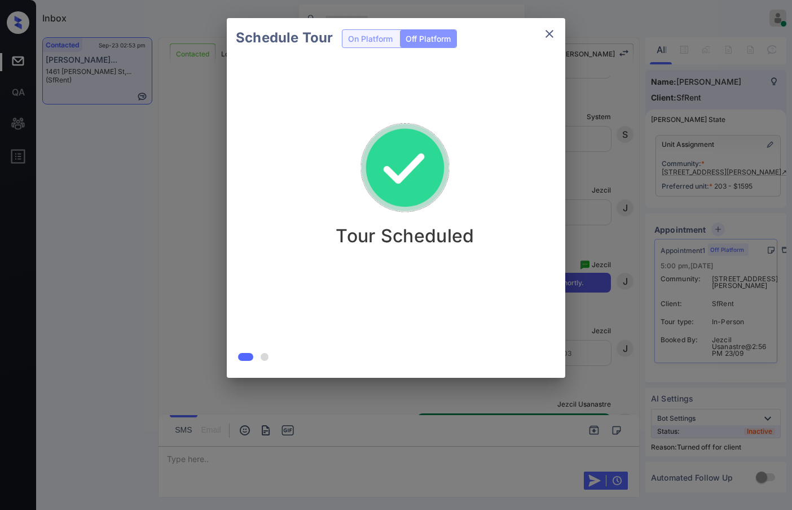
scroll to position [3284, 0]
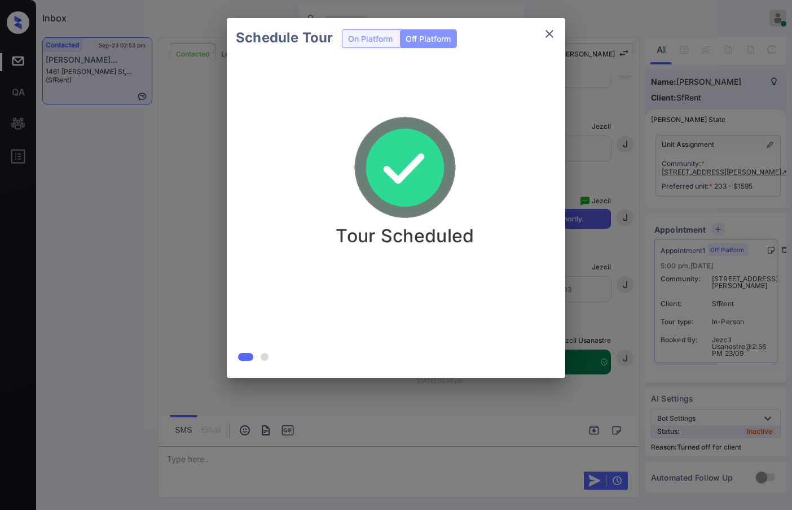
click at [163, 138] on div "Schedule Tour On Platform Off Platform Tour Scheduled" at bounding box center [396, 198] width 792 height 396
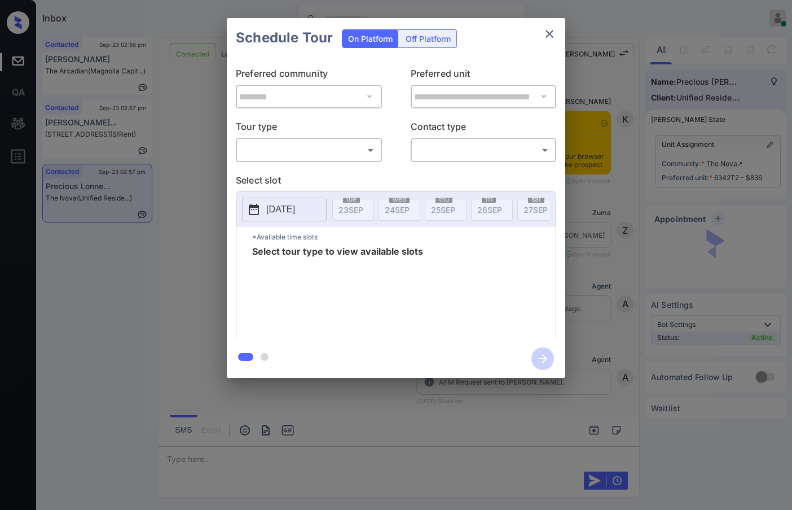
click at [315, 150] on body "Inbox Jezcil Usanastre Online Set yourself offline Set yourself on break Profil…" at bounding box center [396, 255] width 792 height 510
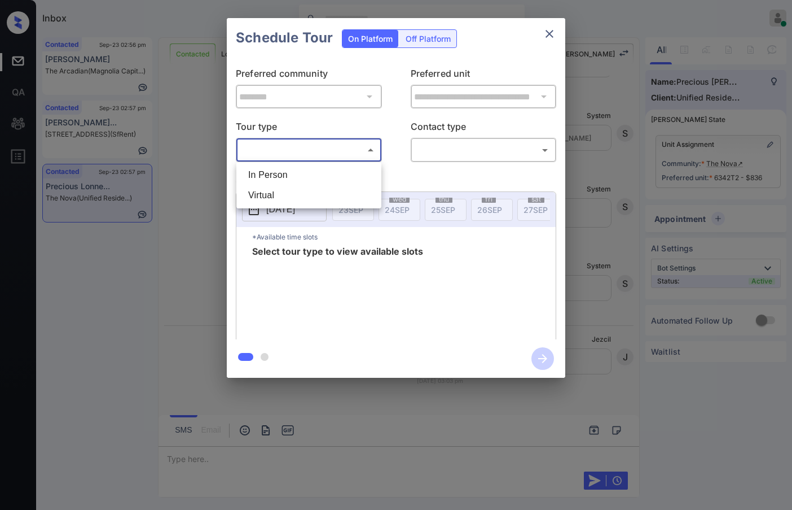
drag, startPoint x: 315, startPoint y: 173, endPoint x: 324, endPoint y: 165, distance: 11.6
click at [315, 173] on li "In Person" at bounding box center [308, 175] width 139 height 20
type input "********"
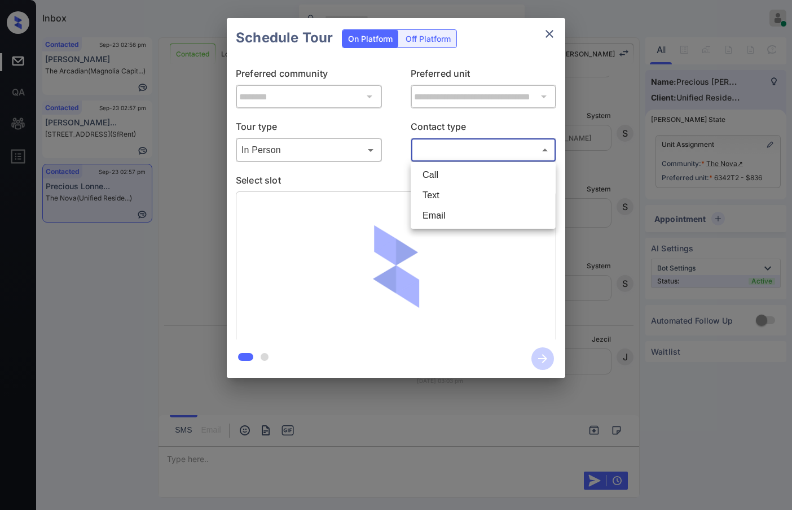
drag, startPoint x: 443, startPoint y: 152, endPoint x: 447, endPoint y: 184, distance: 31.9
click at [444, 152] on body "Inbox Jezcil Usanastre Online Set yourself offline Set yourself on break Profil…" at bounding box center [396, 255] width 792 height 510
click at [448, 195] on li "Text" at bounding box center [483, 195] width 139 height 20
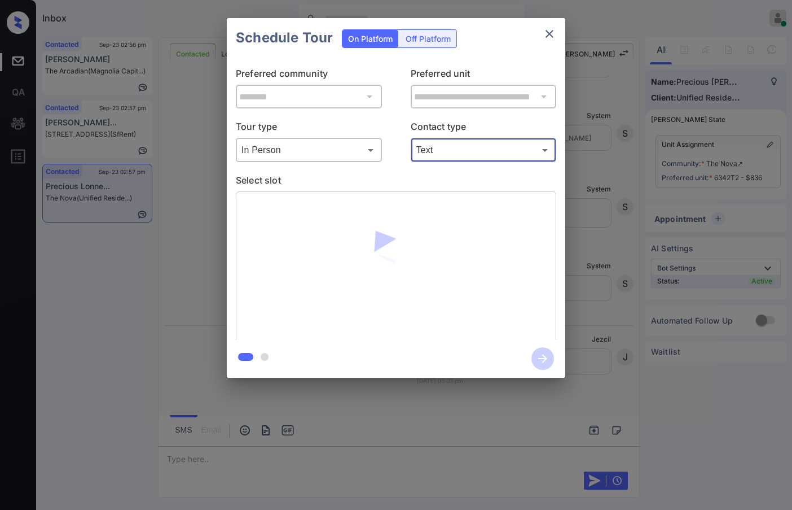
type input "****"
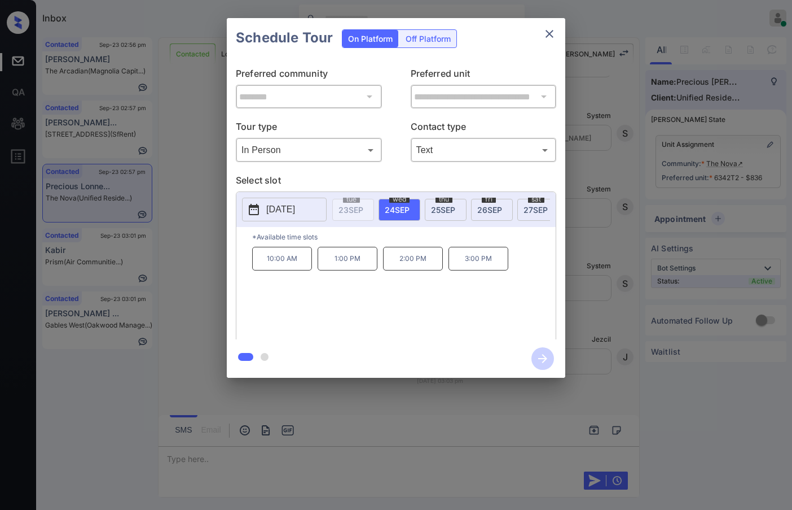
click at [189, 287] on div "**********" at bounding box center [396, 198] width 792 height 396
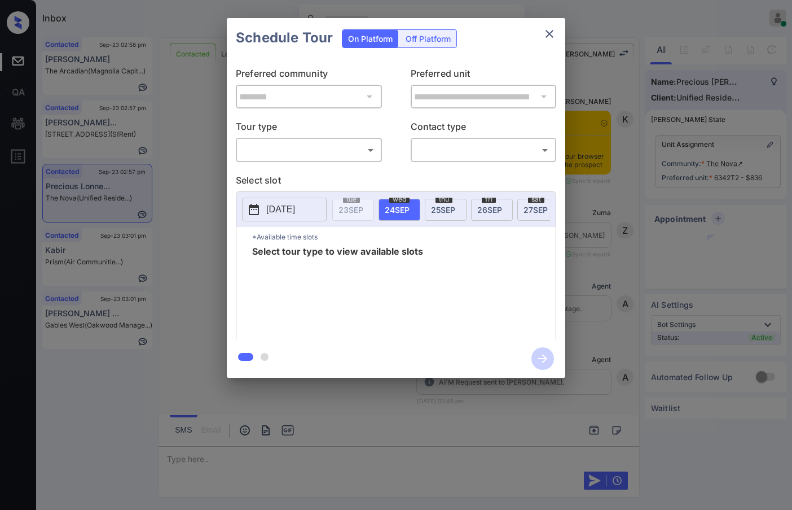
scroll to position [1152, 0]
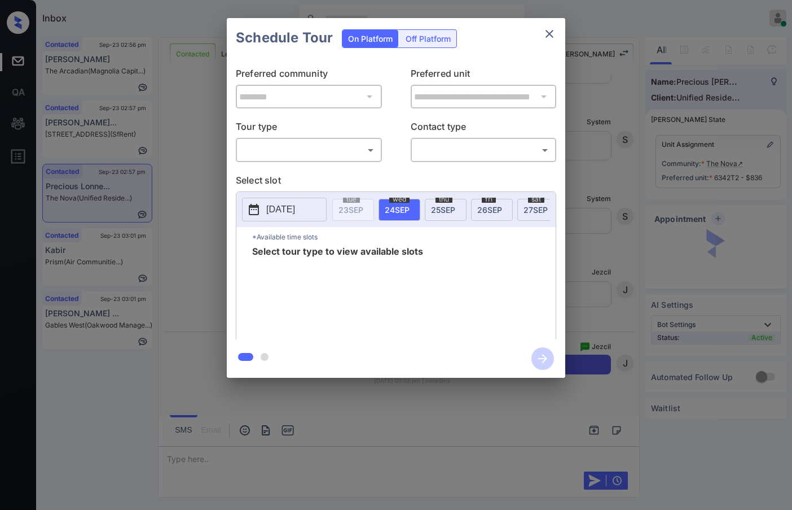
click at [336, 159] on body "Inbox Jezcil Usanastre Online Set yourself offline Set yourself on break Profil…" at bounding box center [396, 255] width 792 height 510
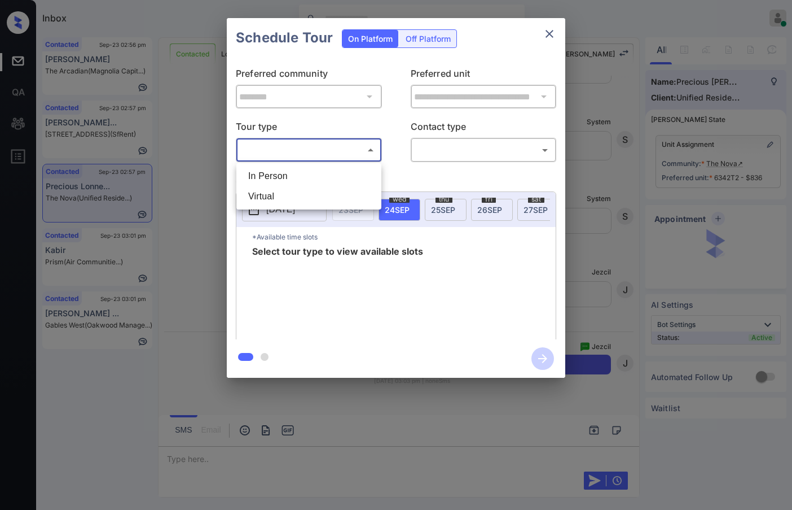
click at [334, 166] on li "In Person" at bounding box center [308, 176] width 139 height 20
type input "********"
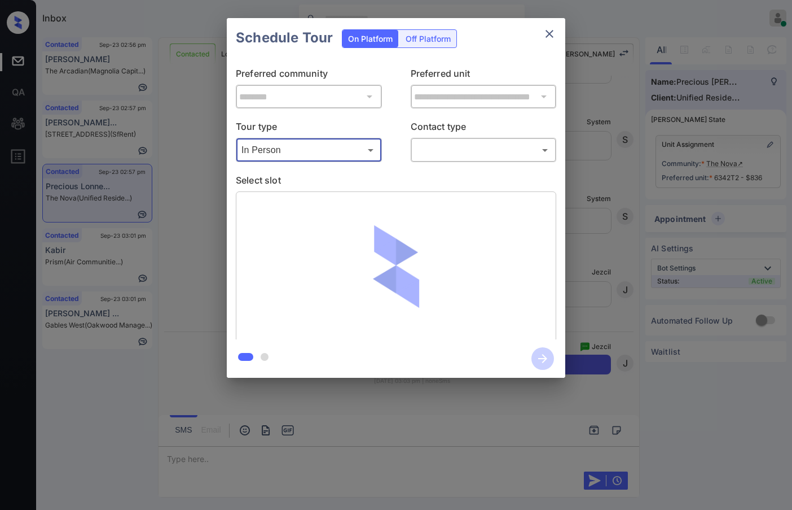
click at [426, 162] on div "​ ​" at bounding box center [484, 150] width 146 height 24
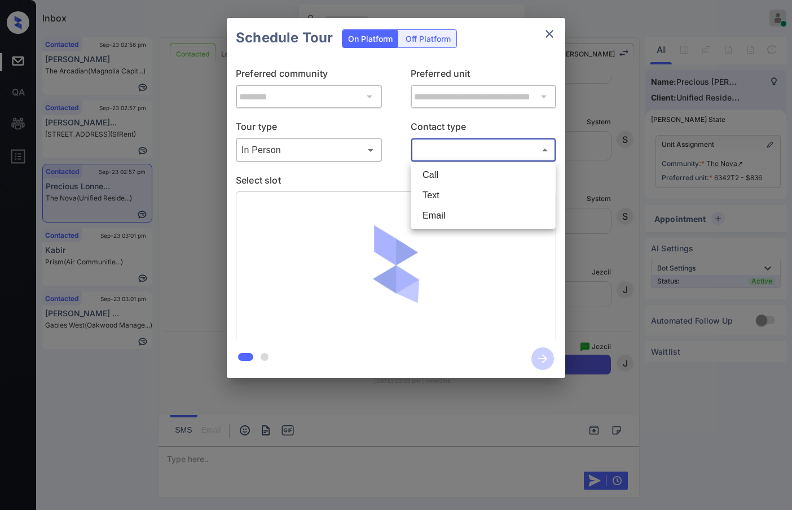
click at [432, 155] on body "Inbox Jezcil Usanastre Online Set yourself offline Set yourself on break Profil…" at bounding box center [396, 255] width 792 height 510
click at [435, 187] on li "Text" at bounding box center [483, 195] width 139 height 20
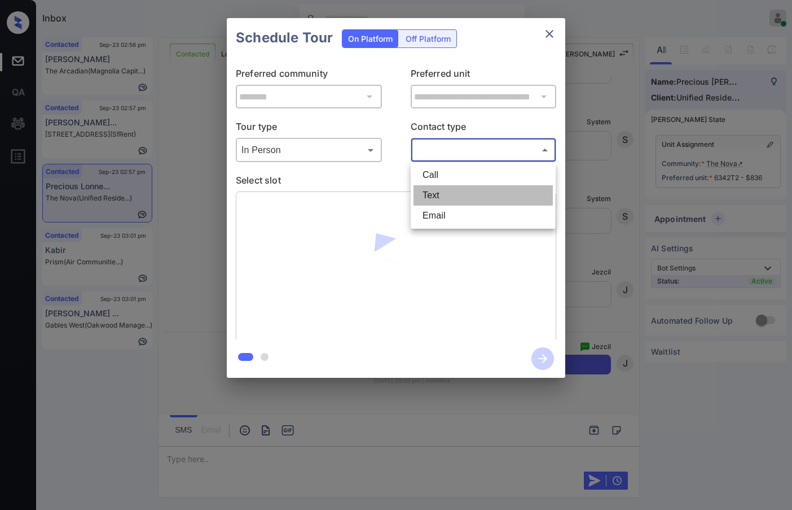
type input "****"
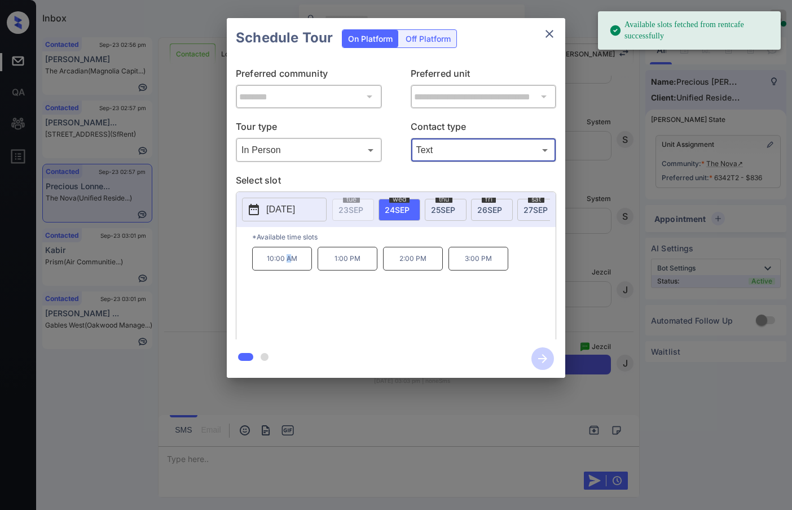
click at [292, 262] on p "10:00 AM" at bounding box center [282, 259] width 60 height 24
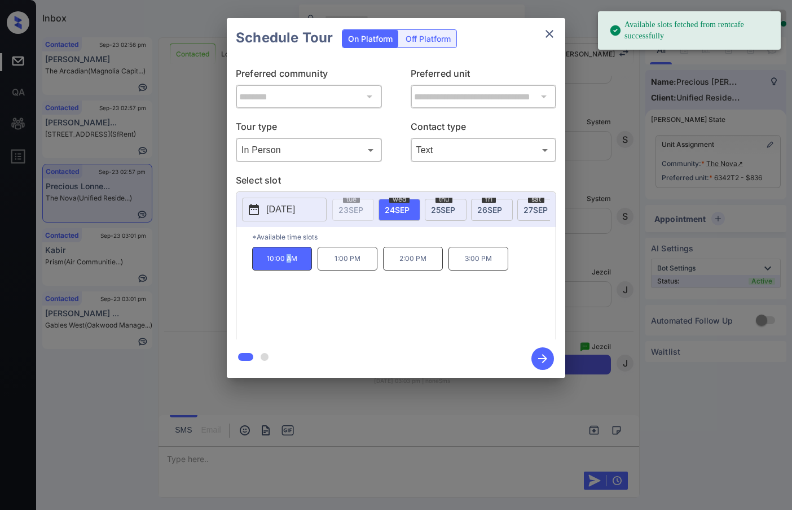
click at [540, 357] on icon "button" at bounding box center [543, 358] width 23 height 23
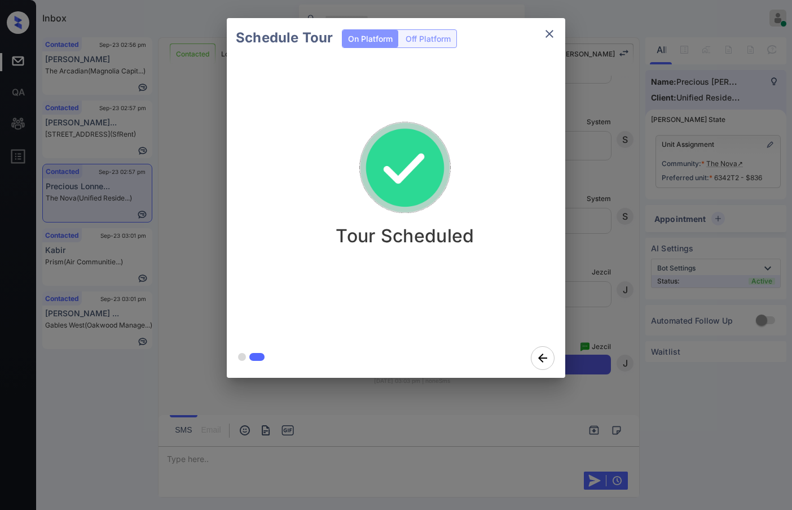
click at [195, 249] on div "Schedule Tour On Platform Off Platform Tour Scheduled" at bounding box center [396, 198] width 792 height 396
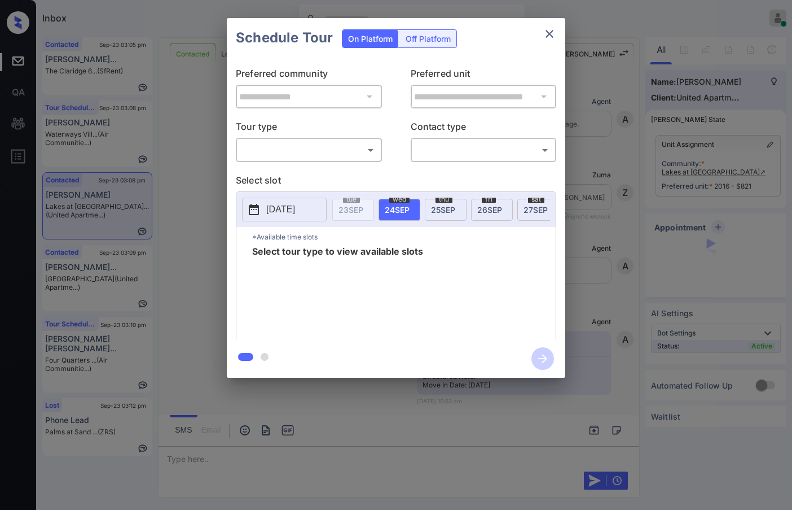
scroll to position [2307, 0]
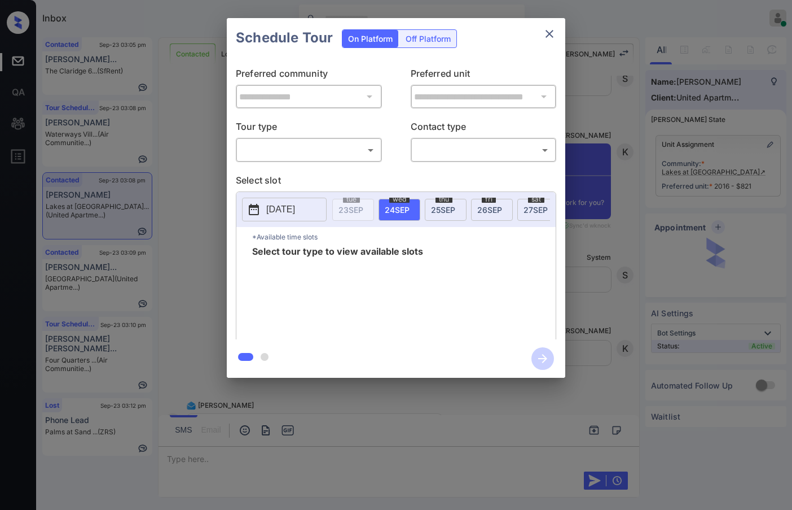
click at [277, 145] on body "Inbox Jezcil Usanastre Online Set yourself offline Set yourself on break Profil…" at bounding box center [396, 255] width 792 height 510
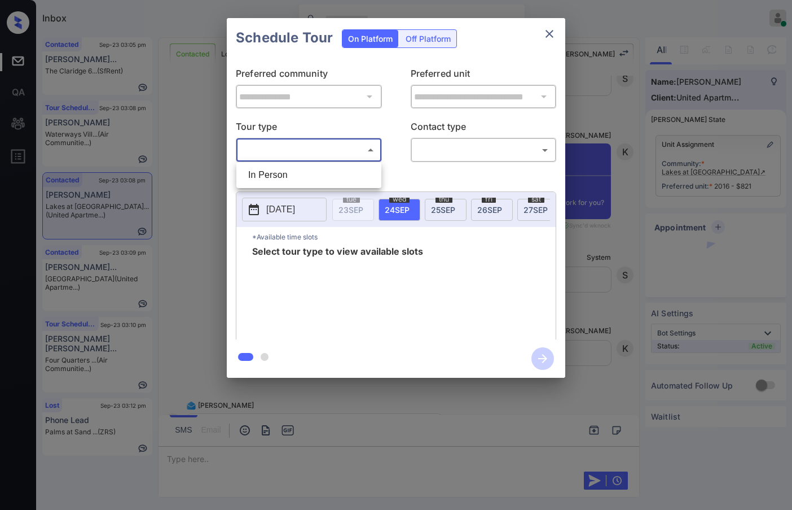
click at [279, 164] on ul "In Person" at bounding box center [308, 175] width 145 height 26
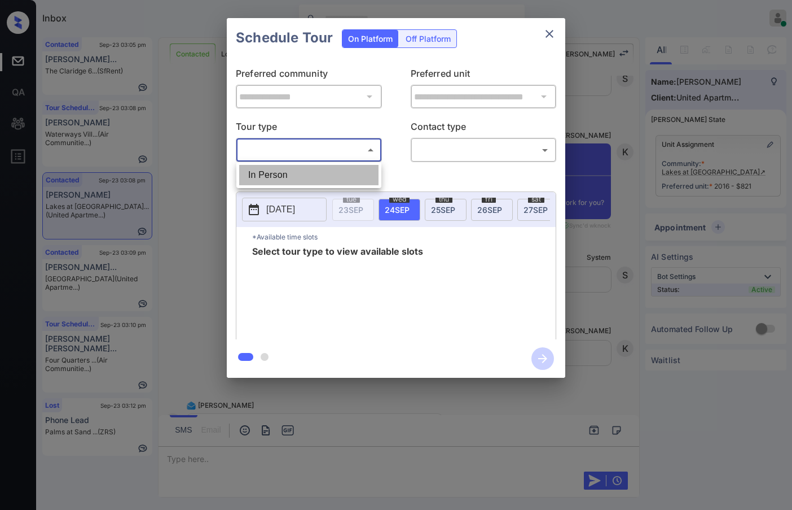
click at [369, 182] on li "In Person" at bounding box center [308, 175] width 139 height 20
type input "********"
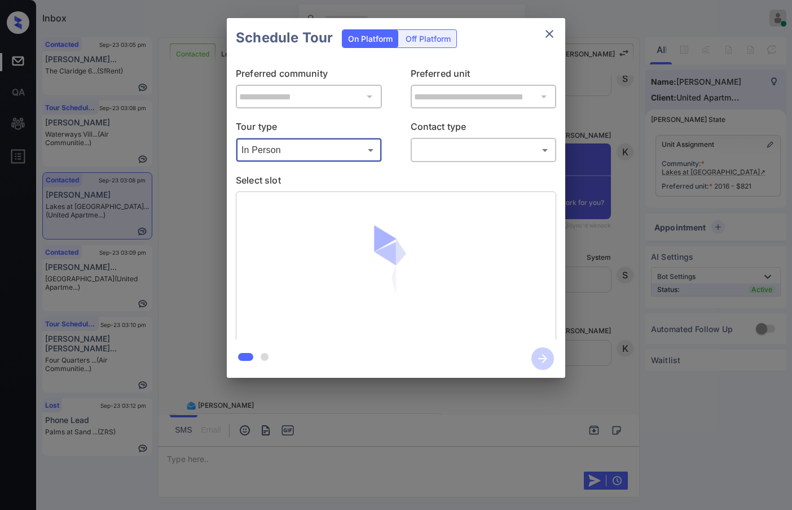
click at [437, 154] on body "Inbox Jezcil Usanastre Online Set yourself offline Set yourself on break Profil…" at bounding box center [396, 255] width 792 height 510
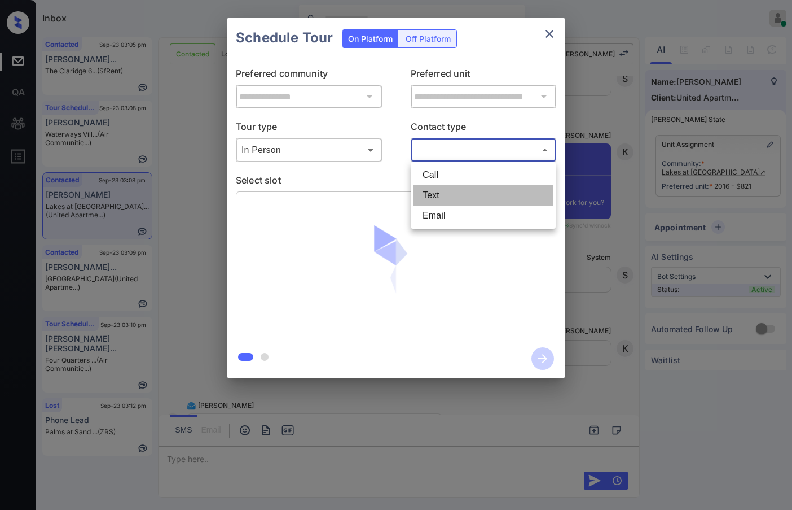
click at [443, 194] on li "Text" at bounding box center [483, 195] width 139 height 20
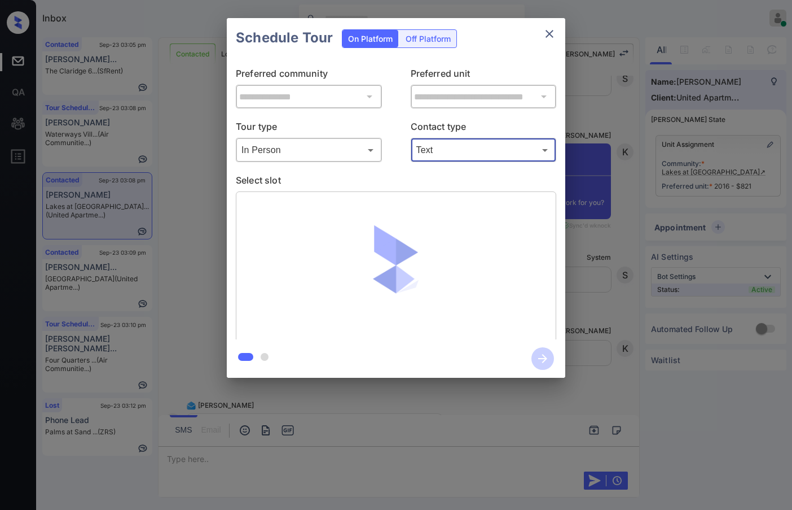
click at [454, 164] on div "**********" at bounding box center [396, 199] width 339 height 282
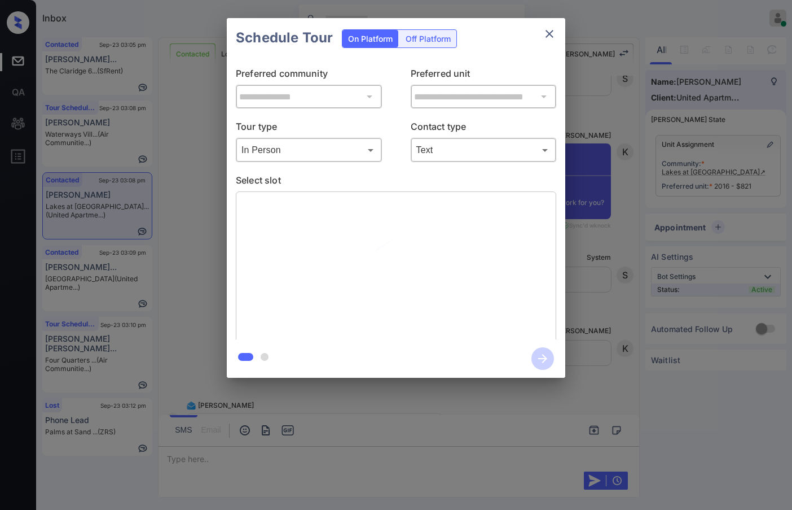
click at [458, 155] on body "Inbox Jezcil Usanastre Online Set yourself offline Set yourself on break Profil…" at bounding box center [396, 255] width 792 height 510
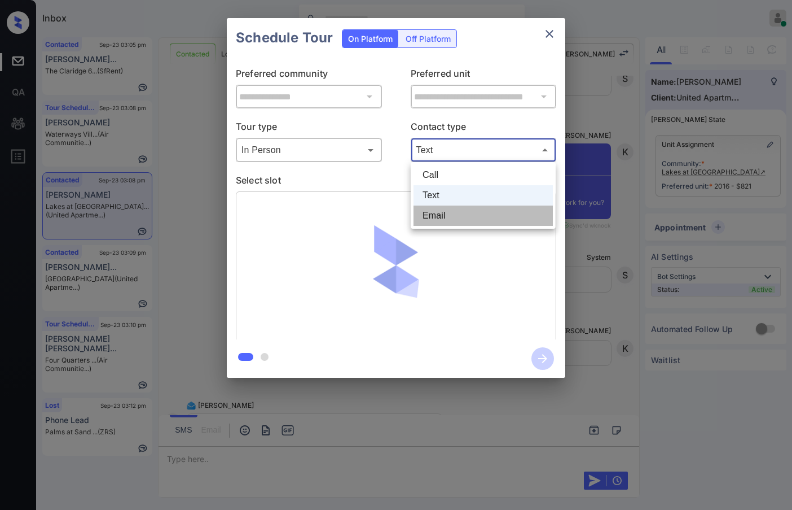
click at [461, 213] on li "Email" at bounding box center [483, 215] width 139 height 20
type input "*****"
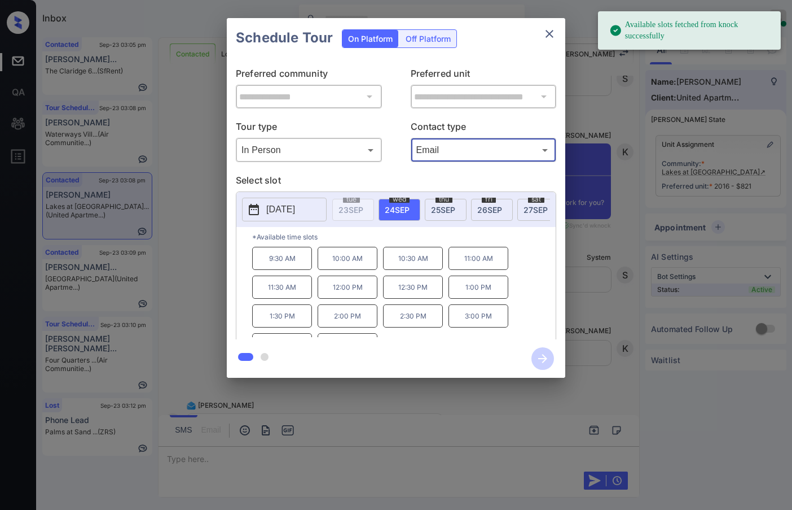
click at [528, 209] on span "[DATE]" at bounding box center [536, 210] width 24 height 10
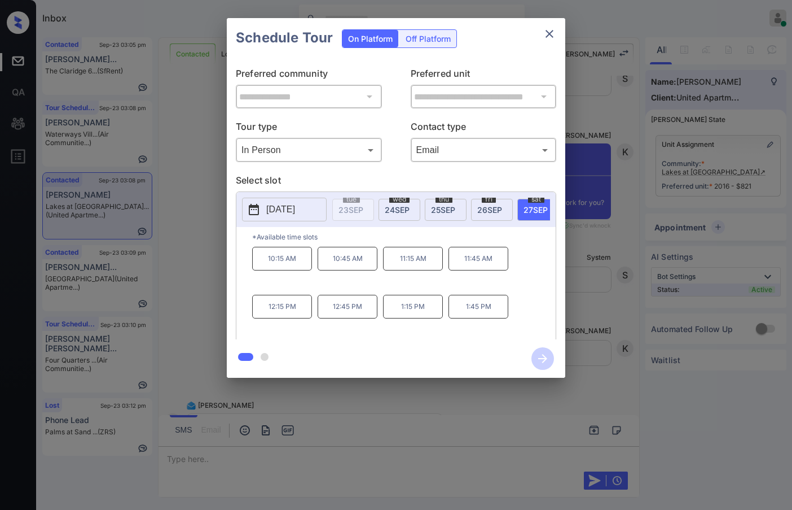
click at [215, 285] on div "**********" at bounding box center [396, 198] width 792 height 396
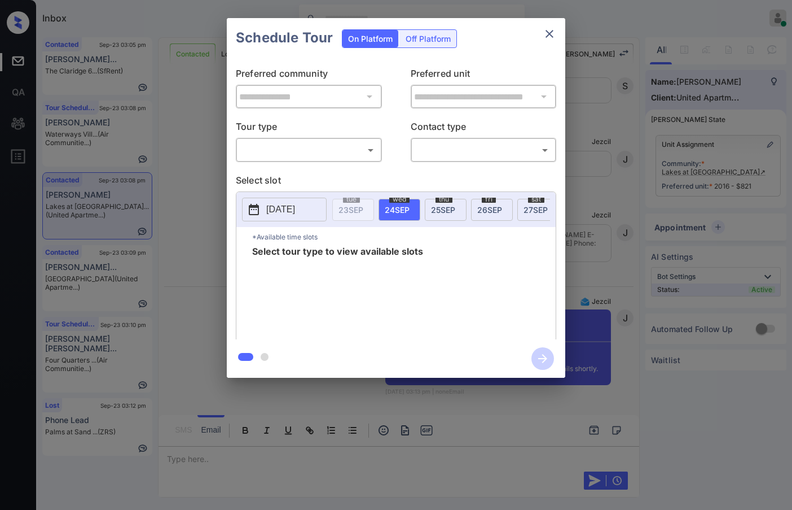
scroll to position [3409, 0]
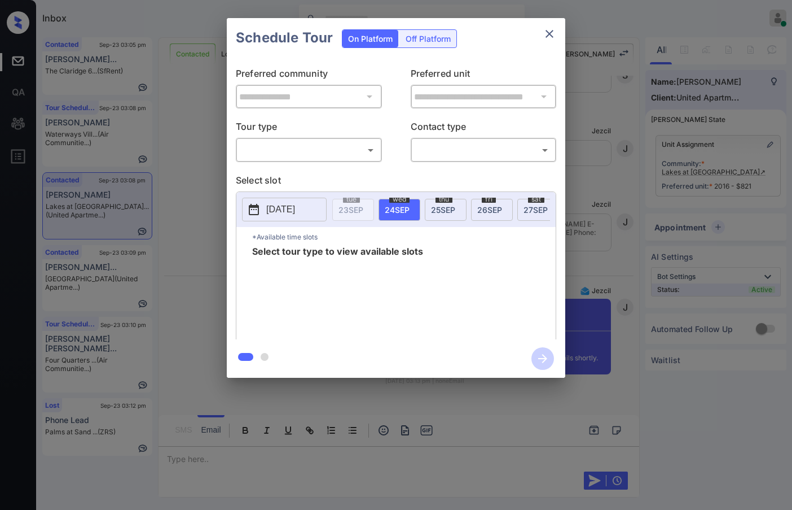
click at [340, 134] on p "Tour type" at bounding box center [309, 129] width 146 height 18
click at [332, 147] on body "Inbox Jezcil Usanastre Online Set yourself offline Set yourself on break Profil…" at bounding box center [396, 255] width 792 height 510
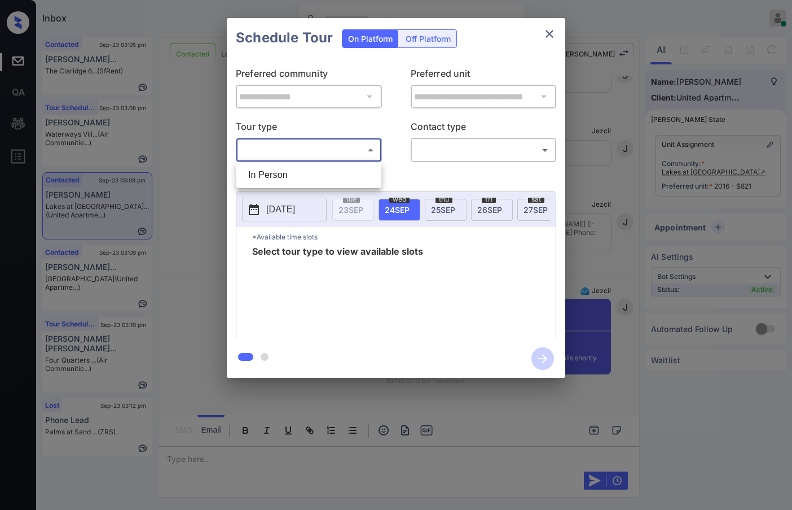
click at [323, 168] on li "In Person" at bounding box center [308, 175] width 139 height 20
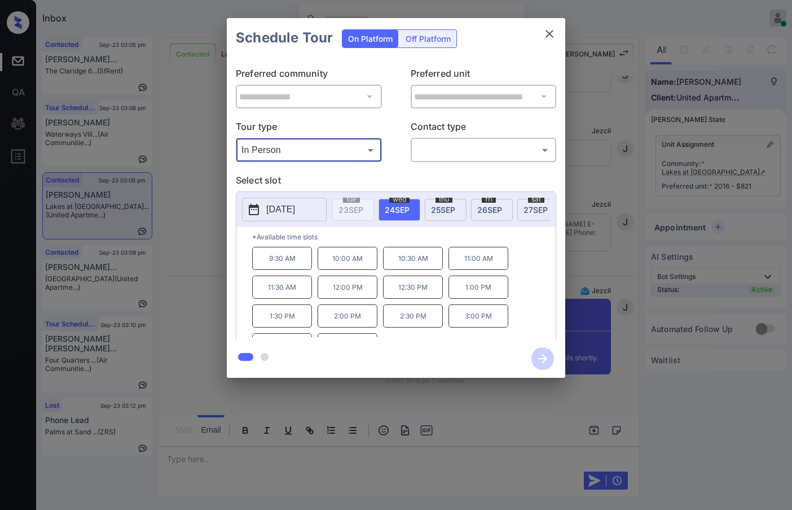
type input "********"
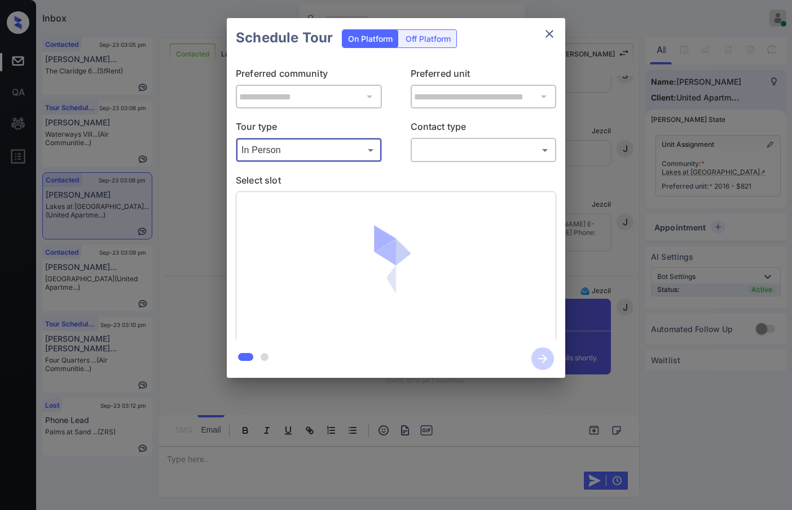
click at [440, 146] on body "Inbox Jezcil Usanastre Online Set yourself offline Set yourself on break Profil…" at bounding box center [396, 255] width 792 height 510
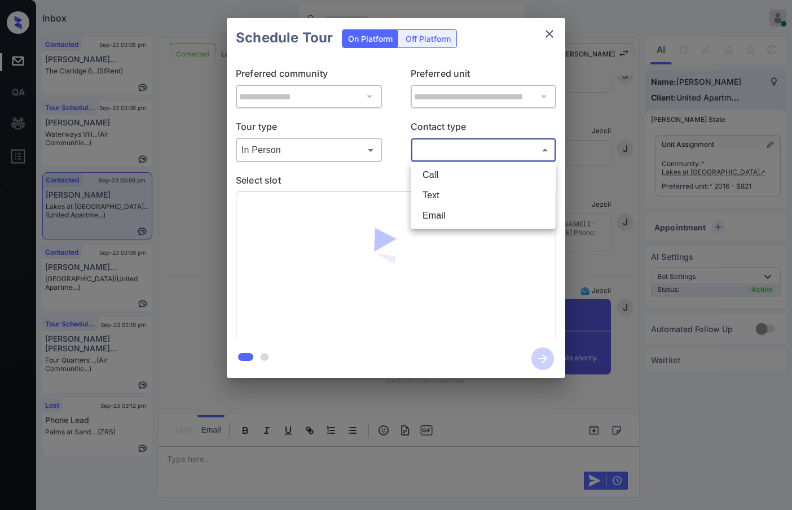
click at [450, 216] on li "Email" at bounding box center [483, 215] width 139 height 20
type input "*****"
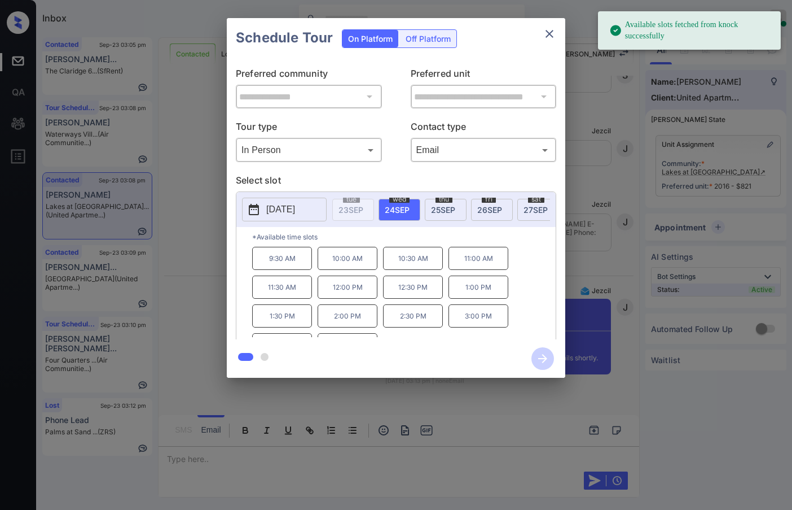
click at [500, 236] on p "*Available time slots" at bounding box center [404, 237] width 304 height 20
drag, startPoint x: 531, startPoint y: 207, endPoint x: 489, endPoint y: 230, distance: 47.7
click at [532, 207] on span "27 SEP" at bounding box center [536, 210] width 24 height 10
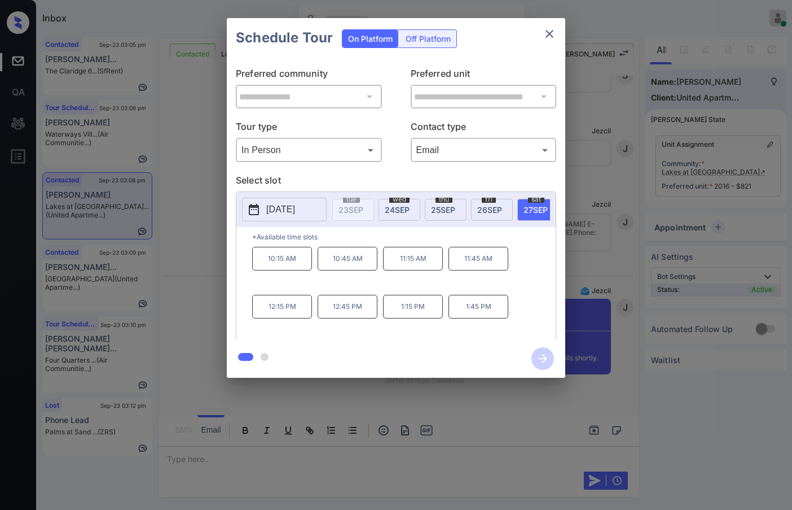
click at [285, 264] on p "10:15 AM" at bounding box center [282, 259] width 60 height 24
click at [538, 354] on icon "button" at bounding box center [543, 358] width 23 height 23
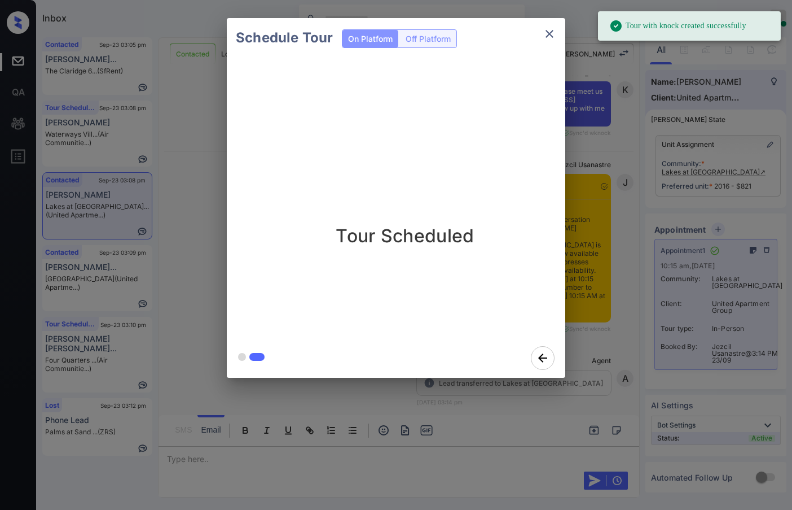
scroll to position [3903, 0]
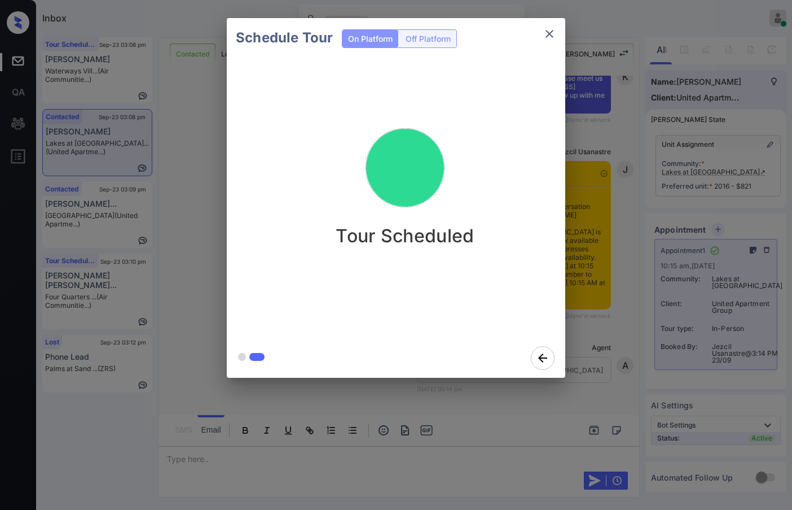
click at [514, 257] on div "Tour Scheduled" at bounding box center [405, 198] width 357 height 281
click at [205, 285] on div "Schedule Tour On Platform Off Platform Tour Scheduled" at bounding box center [396, 198] width 792 height 396
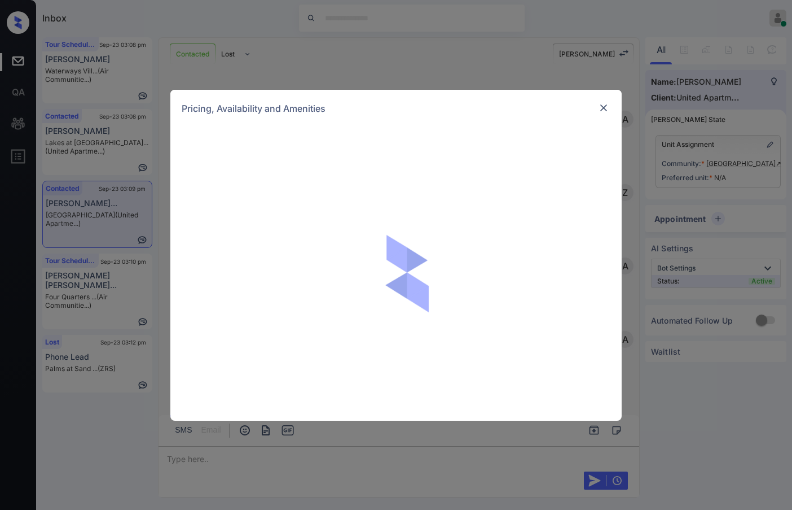
scroll to position [963, 0]
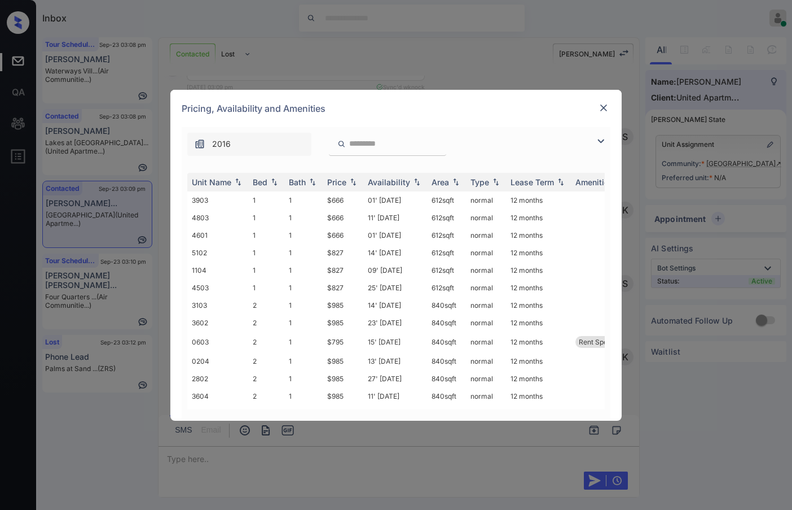
click at [601, 142] on img at bounding box center [601, 141] width 14 height 14
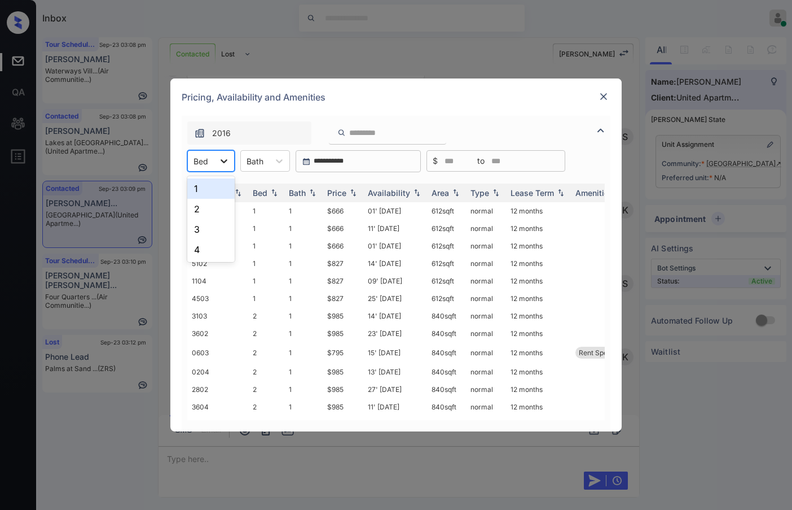
click at [217, 160] on div at bounding box center [224, 161] width 20 height 20
click at [200, 209] on div "2" at bounding box center [210, 209] width 47 height 20
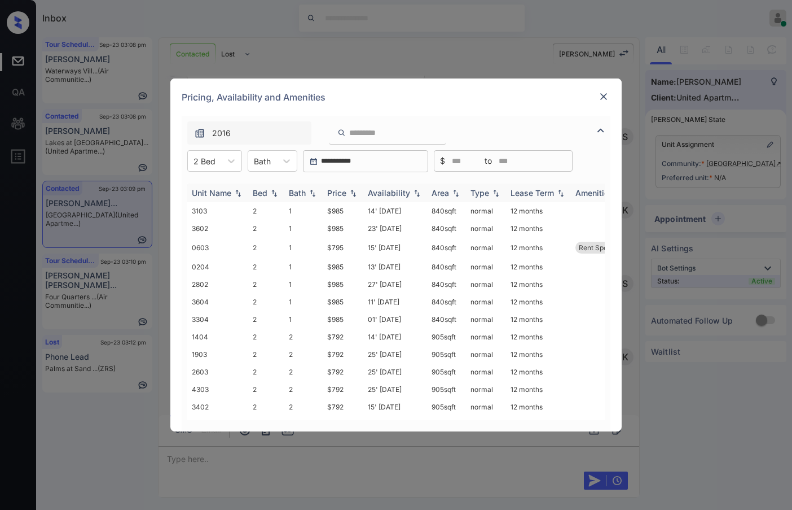
click at [352, 192] on img at bounding box center [353, 193] width 11 height 8
drag, startPoint x: 324, startPoint y: 208, endPoint x: 354, endPoint y: 207, distance: 29.9
click at [354, 207] on td "$792" at bounding box center [343, 210] width 41 height 17
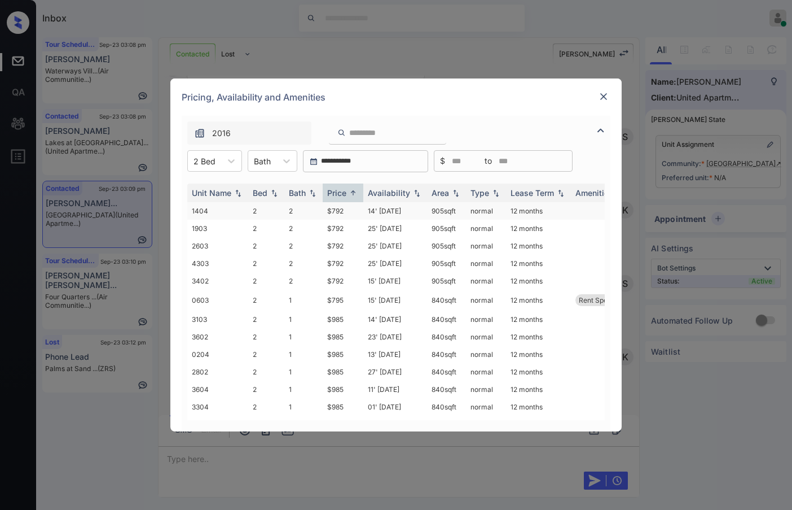
click at [354, 207] on td "$792" at bounding box center [343, 210] width 41 height 17
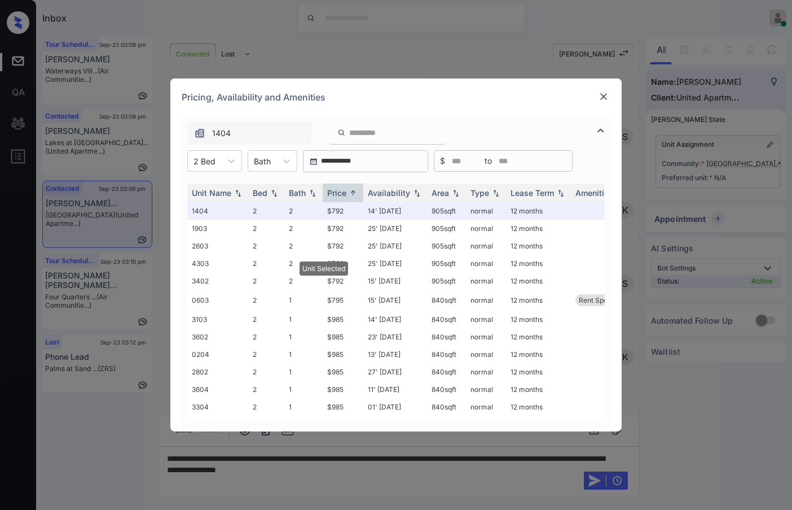
click at [605, 97] on img at bounding box center [603, 96] width 11 height 11
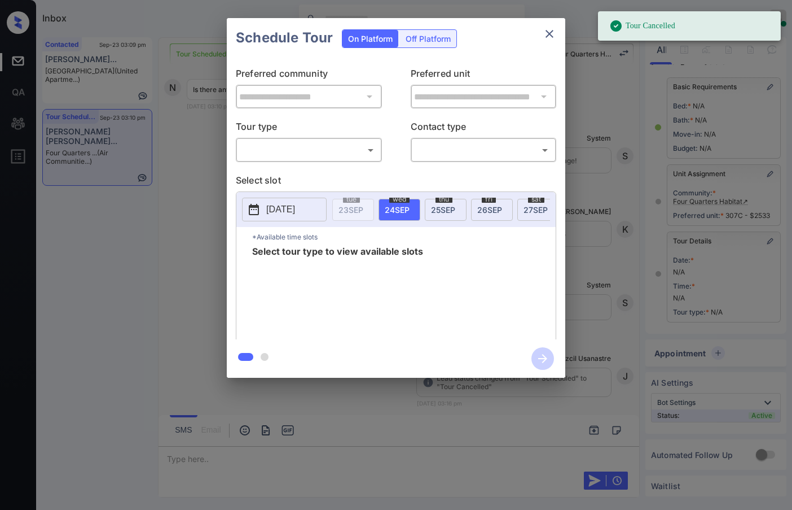
scroll to position [66, 0]
click at [290, 153] on body "Tour Cancelled Inbox Jezcil Usanastre Online Set yourself offline Set yourself …" at bounding box center [396, 255] width 792 height 510
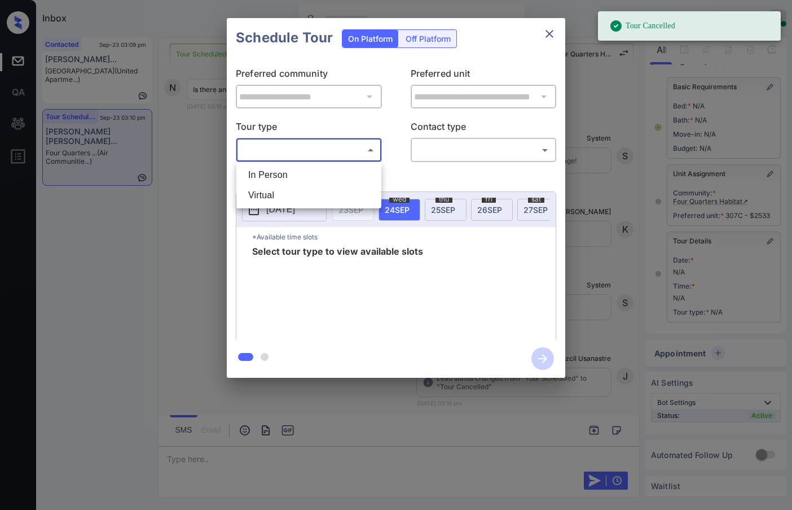
click at [296, 173] on li "In Person" at bounding box center [308, 175] width 139 height 20
type input "********"
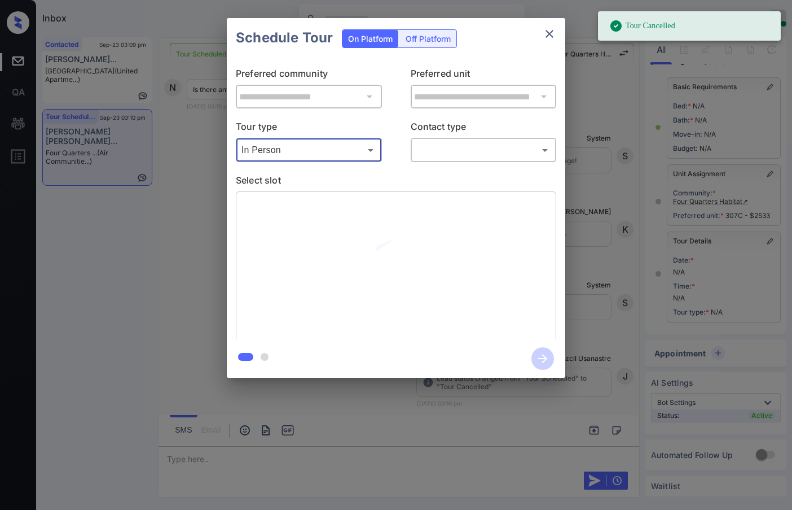
click at [467, 154] on body "Tour Cancelled Inbox Jezcil Usanastre Online Set yourself offline Set yourself …" at bounding box center [396, 255] width 792 height 510
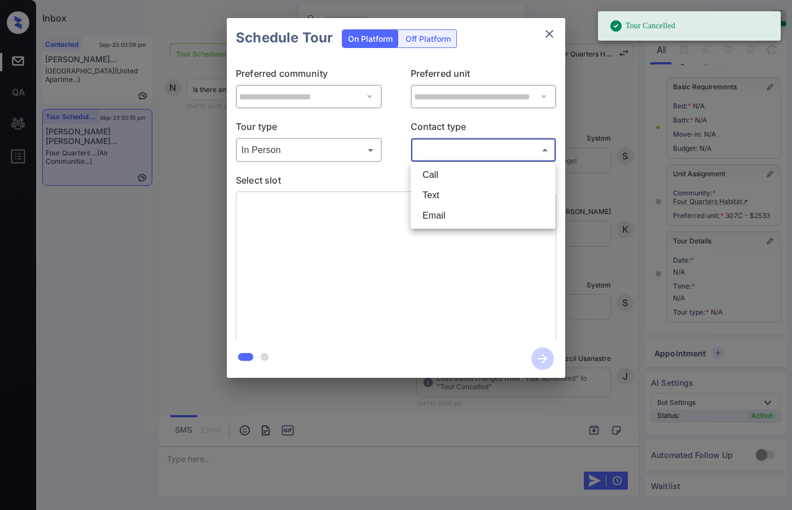
click at [459, 198] on li "Text" at bounding box center [483, 195] width 139 height 20
type input "****"
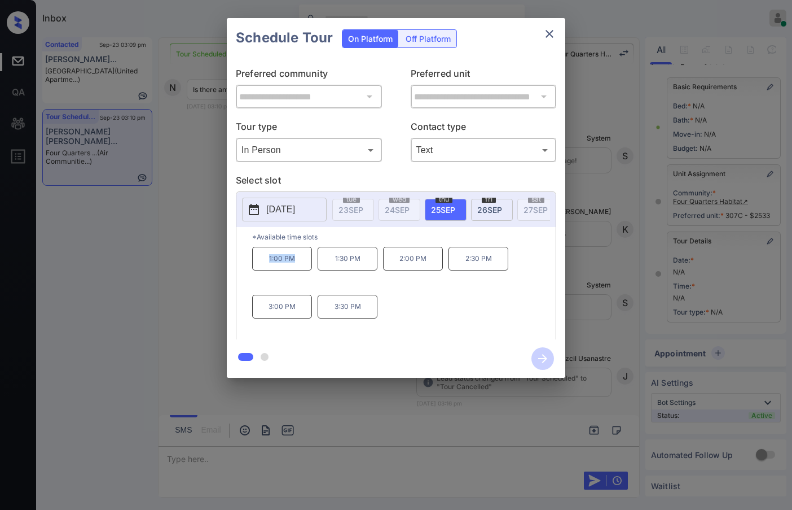
drag, startPoint x: 266, startPoint y: 261, endPoint x: 299, endPoint y: 260, distance: 33.3
click at [299, 260] on p "1:00 PM" at bounding box center [282, 259] width 60 height 24
copy p "1:00 PM"
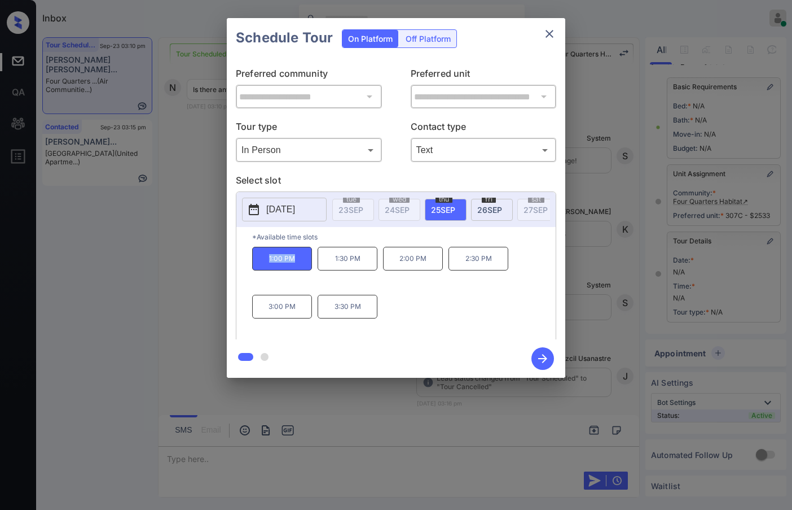
click at [559, 37] on button "close" at bounding box center [549, 34] width 23 height 23
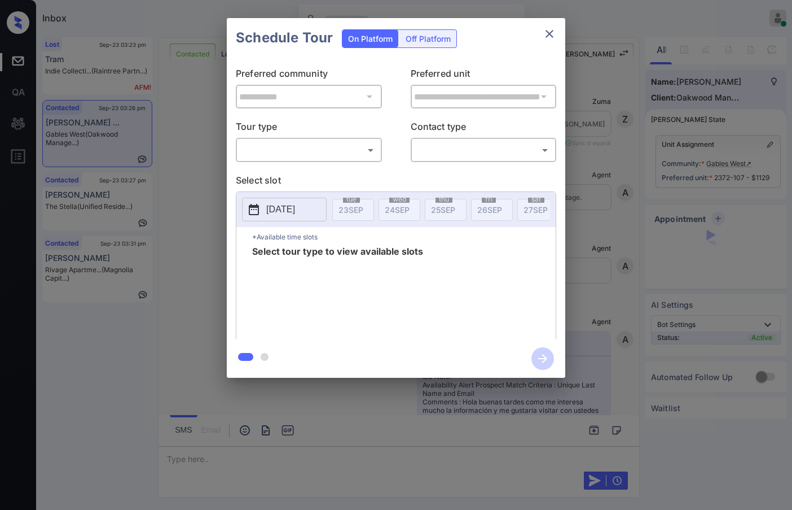
scroll to position [2941, 0]
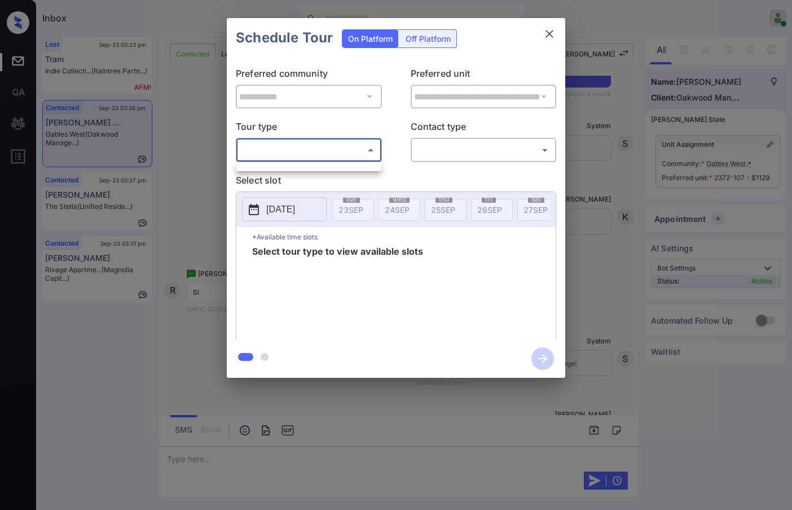
click at [271, 154] on body "Inbox Jezcil Usanastre Online Set yourself offline Set yourself on break Profil…" at bounding box center [396, 255] width 792 height 510
click at [270, 173] on div at bounding box center [396, 255] width 792 height 510
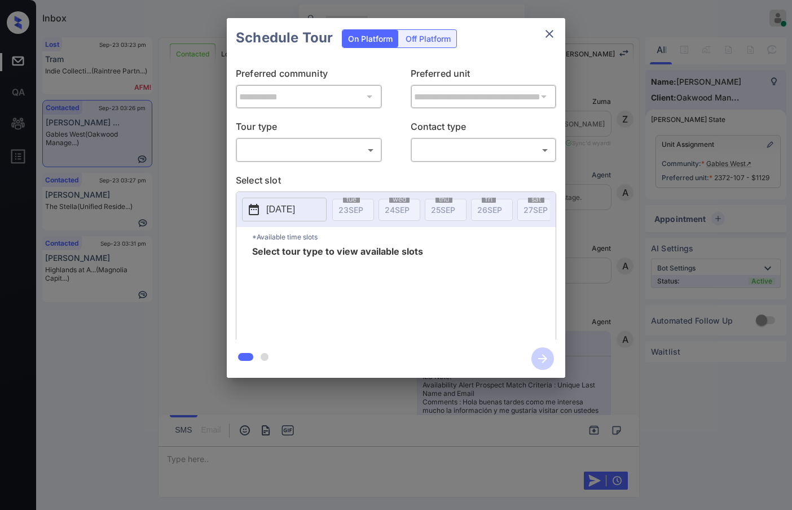
scroll to position [3505, 0]
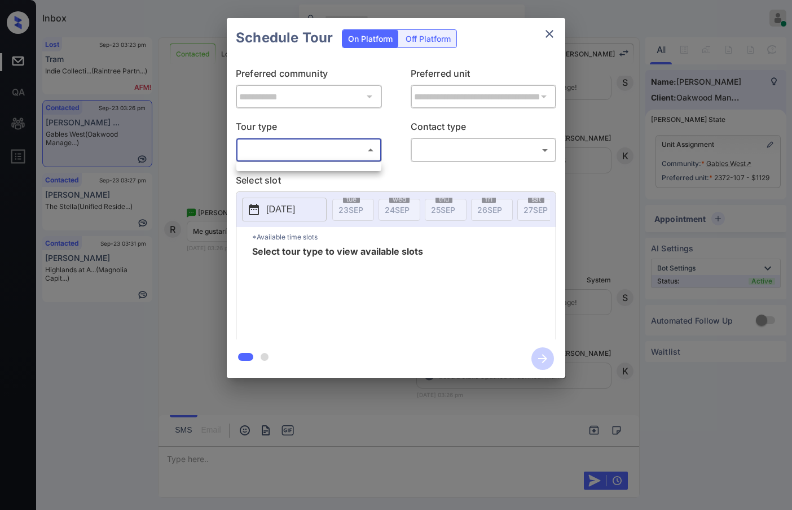
click at [351, 148] on body "Inbox Jezcil Usanastre Online Set yourself offline Set yourself on break Profil…" at bounding box center [396, 255] width 792 height 510
click at [344, 177] on div at bounding box center [396, 255] width 792 height 510
click at [349, 149] on body "Inbox Jezcil Usanastre Online Set yourself offline Set yourself on break Profil…" at bounding box center [396, 255] width 792 height 510
click at [619, 151] on div at bounding box center [396, 255] width 792 height 510
click at [583, 164] on div "**********" at bounding box center [396, 198] width 792 height 396
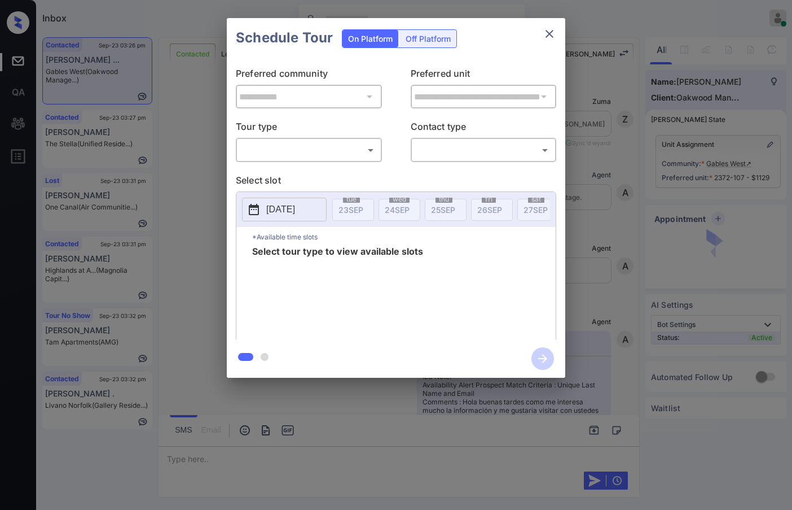
scroll to position [1875, 0]
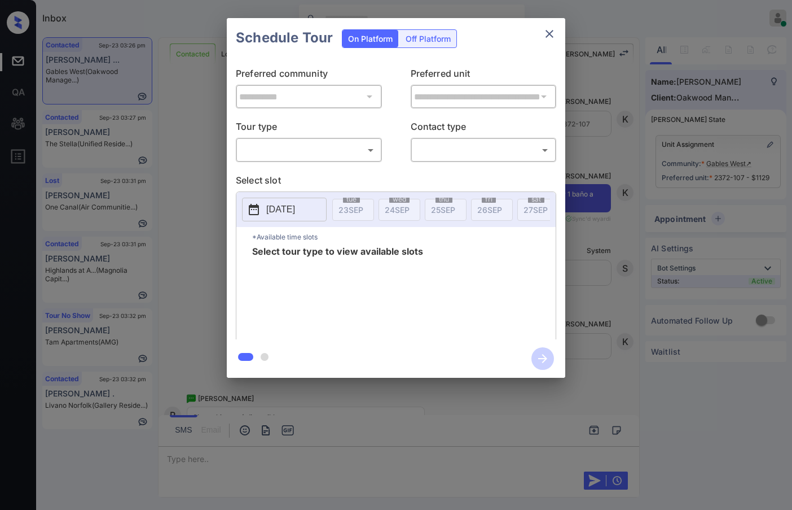
click at [720, 166] on div "**********" at bounding box center [396, 198] width 792 height 396
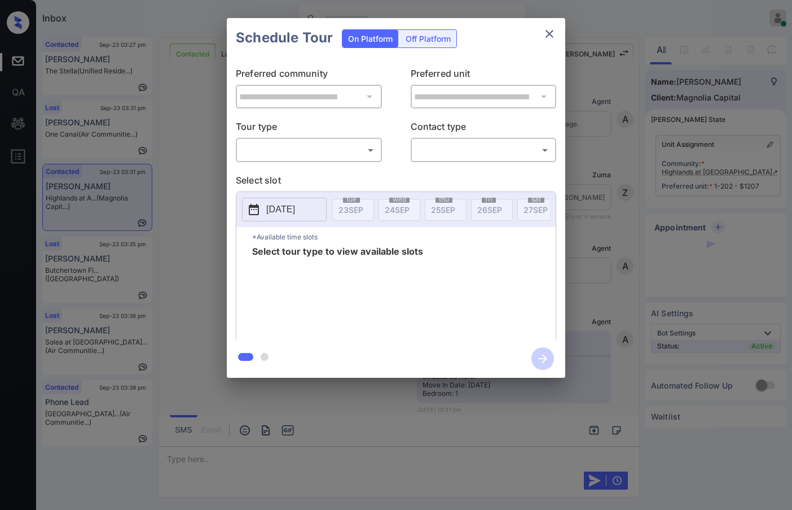
scroll to position [2633, 0]
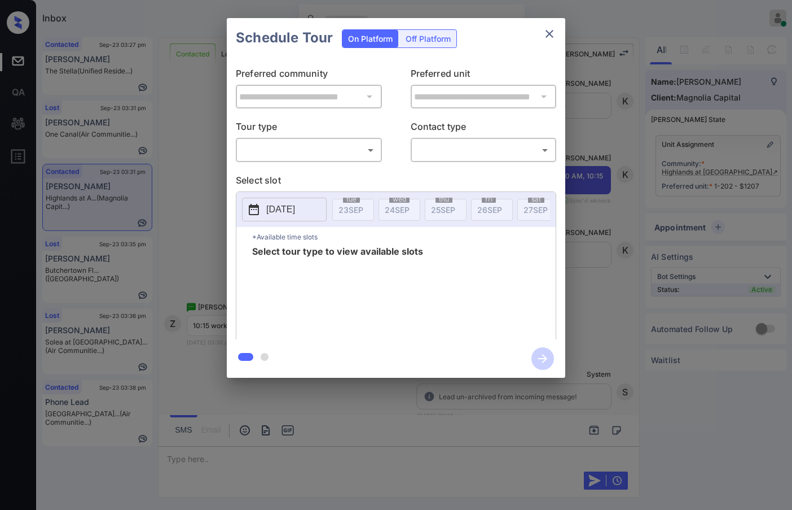
click at [357, 150] on body "Inbox Jezcil Usanastre Online Set yourself offline Set yourself on break Profil…" at bounding box center [396, 255] width 792 height 510
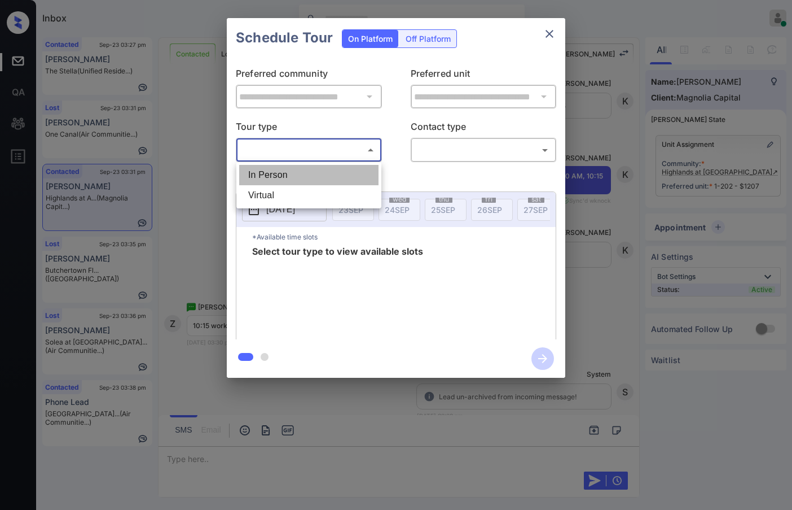
click at [345, 171] on li "In Person" at bounding box center [308, 175] width 139 height 20
type input "********"
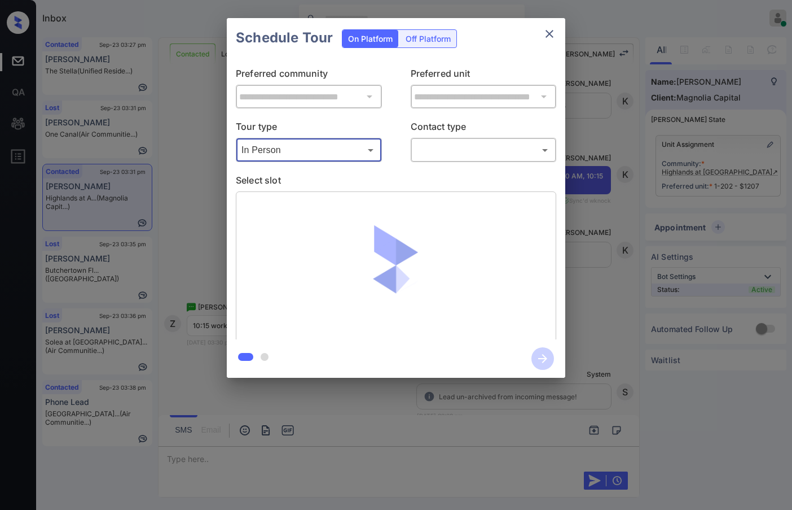
click at [452, 156] on body "Inbox Jezcil Usanastre Online Set yourself offline Set yourself on break Profil…" at bounding box center [396, 255] width 792 height 510
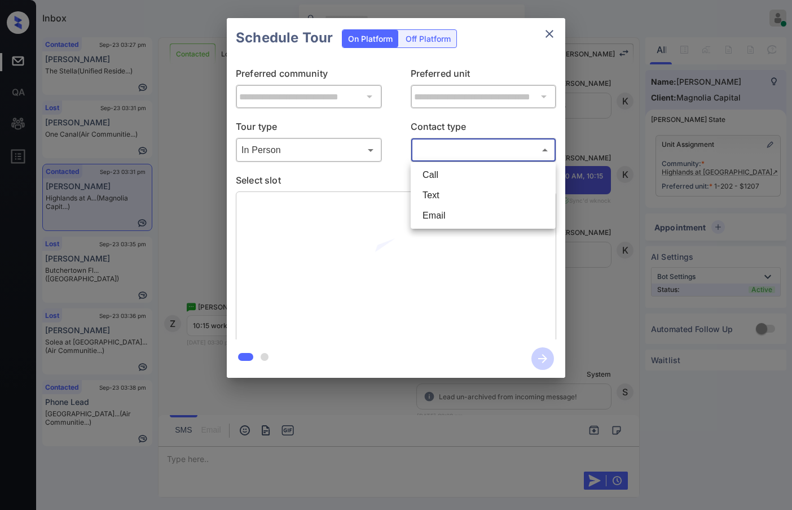
click at [454, 183] on li "Call" at bounding box center [483, 175] width 139 height 20
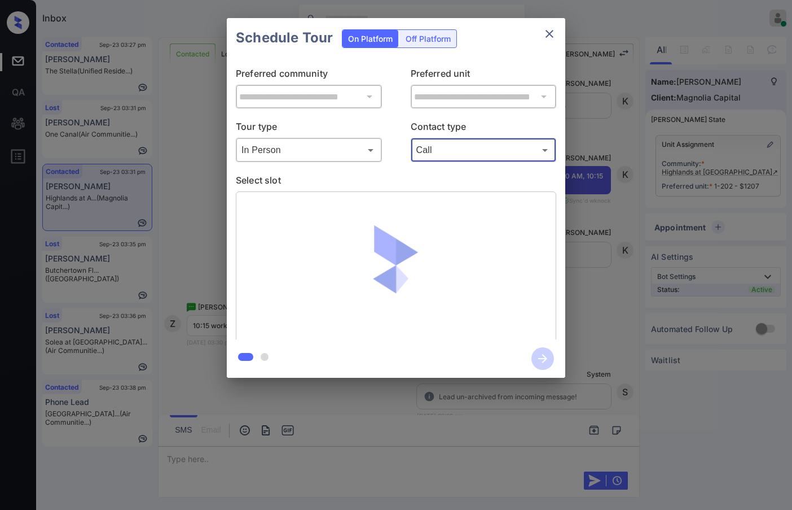
click at [452, 161] on div "Call **** ​" at bounding box center [484, 150] width 146 height 24
click at [449, 188] on p "Select slot" at bounding box center [396, 182] width 321 height 18
click at [448, 160] on div "Call **** ​" at bounding box center [484, 150] width 146 height 24
click at [443, 153] on body "Inbox Jezcil Usanastre Online Set yourself offline Set yourself on break Profil…" at bounding box center [396, 255] width 792 height 510
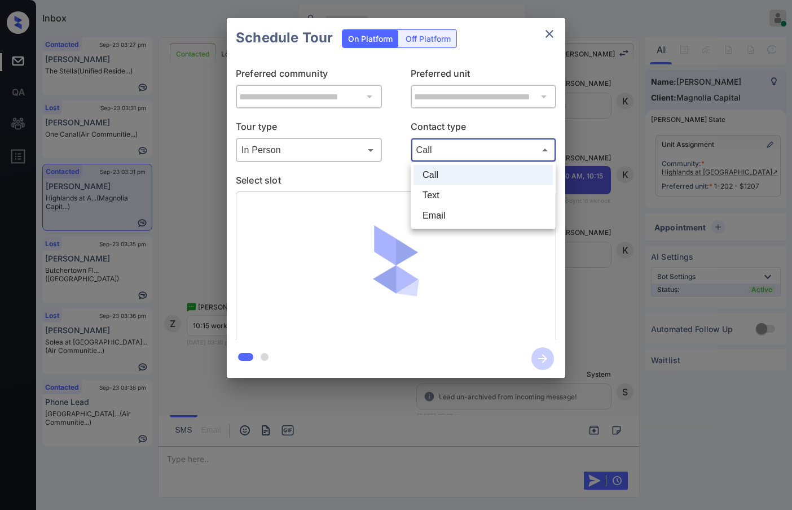
click at [446, 193] on li "Text" at bounding box center [483, 195] width 139 height 20
type input "****"
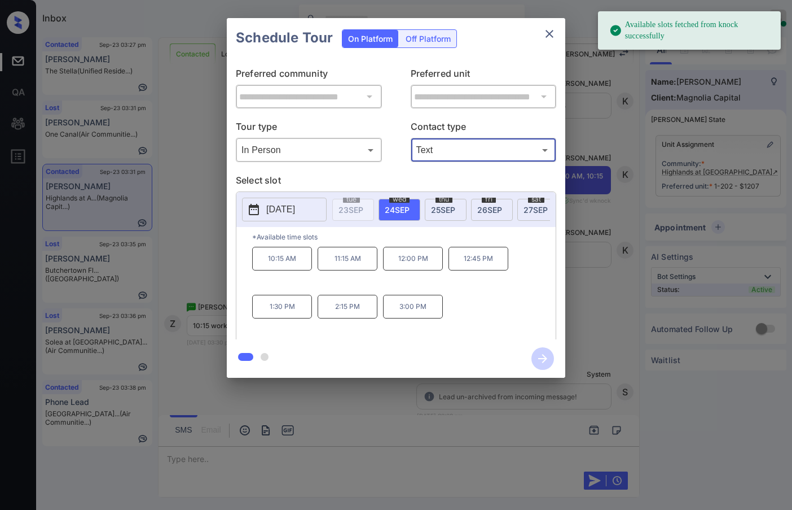
click at [528, 209] on span "[DATE]" at bounding box center [536, 210] width 24 height 10
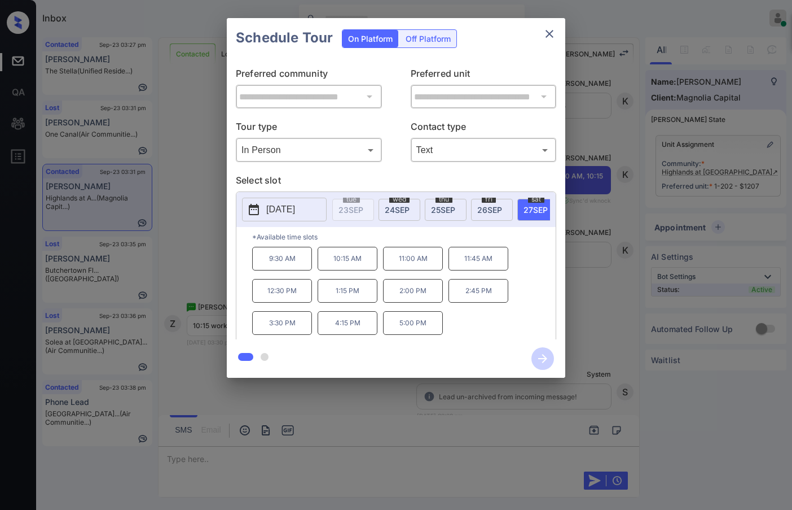
click at [208, 256] on div "**********" at bounding box center [396, 198] width 792 height 396
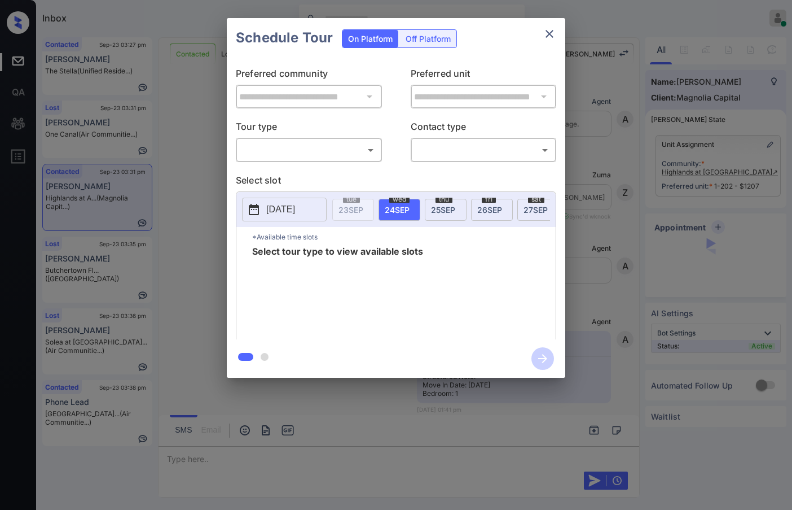
scroll to position [2690, 0]
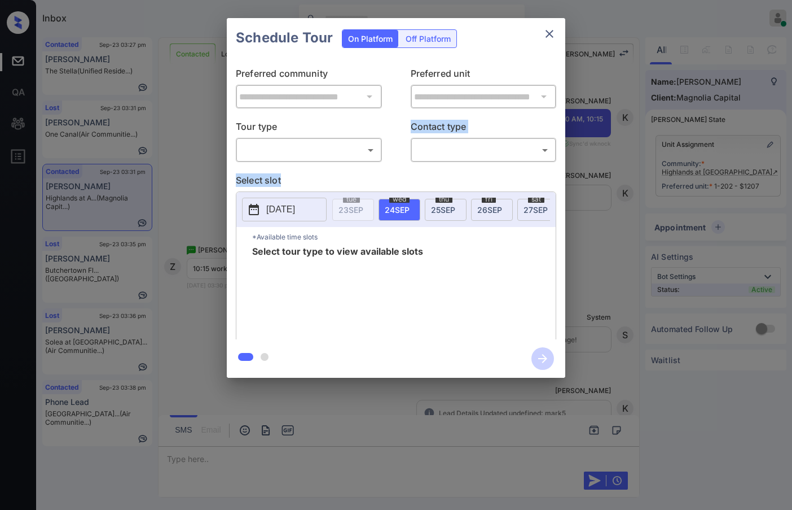
drag, startPoint x: 384, startPoint y: 163, endPoint x: 377, endPoint y: 161, distance: 7.5
click at [382, 161] on div "**********" at bounding box center [396, 199] width 339 height 282
click at [366, 160] on div "​ ​" at bounding box center [309, 150] width 146 height 24
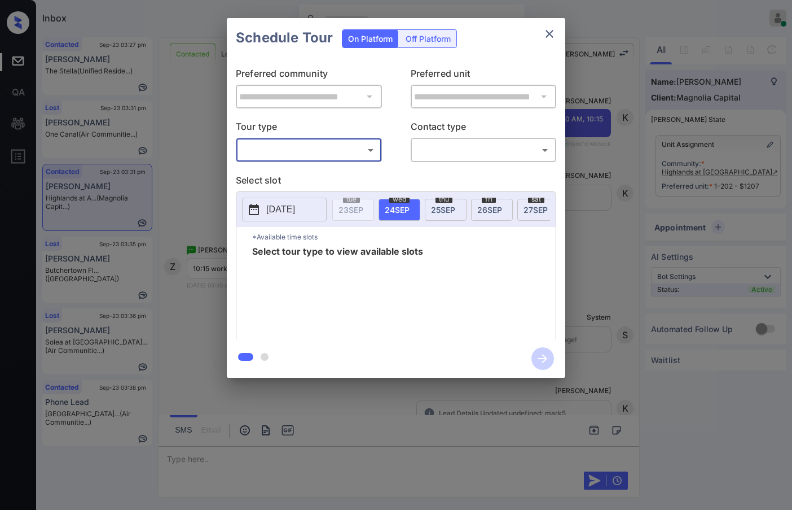
click at [331, 170] on div "**********" at bounding box center [396, 199] width 339 height 282
click at [338, 155] on body "Inbox Jezcil Usanastre Online Set yourself offline Set yourself on break Profil…" at bounding box center [396, 255] width 792 height 510
click at [335, 170] on li "In Person" at bounding box center [308, 175] width 139 height 20
type input "********"
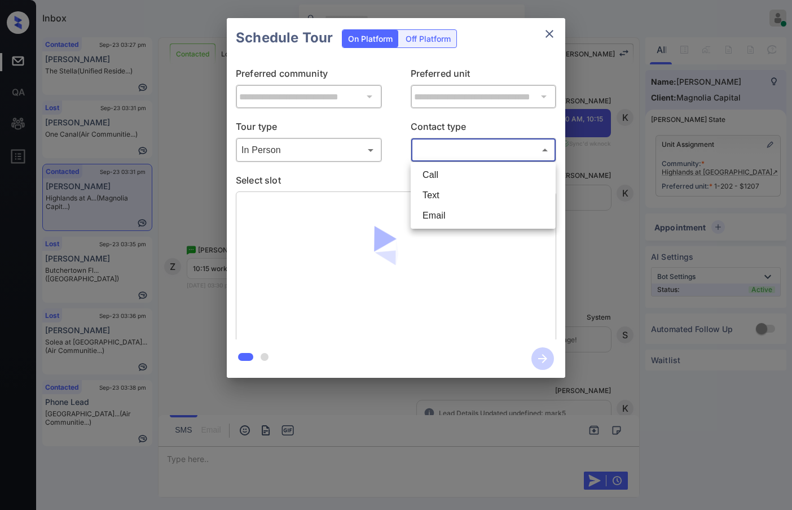
click at [430, 156] on body "Inbox Jezcil Usanastre Online Set yourself offline Set yourself on break Profil…" at bounding box center [396, 255] width 792 height 510
click at [432, 187] on li "Text" at bounding box center [483, 195] width 139 height 20
type input "****"
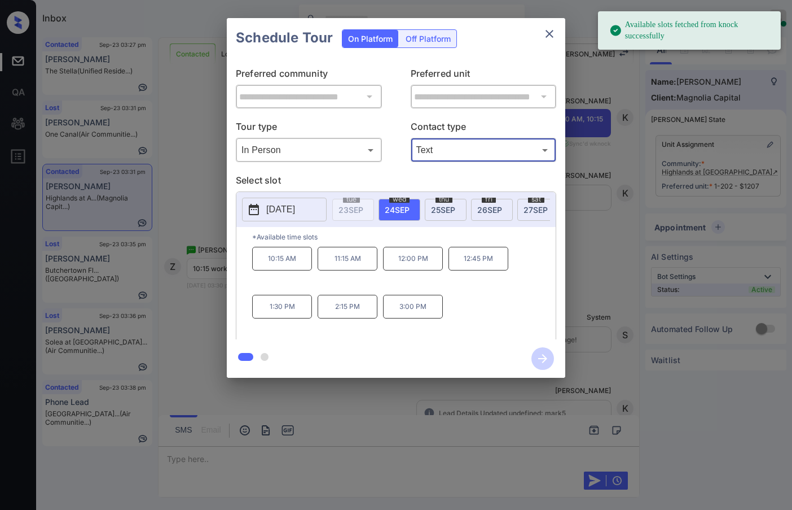
click at [534, 208] on span "[DATE]" at bounding box center [536, 210] width 24 height 10
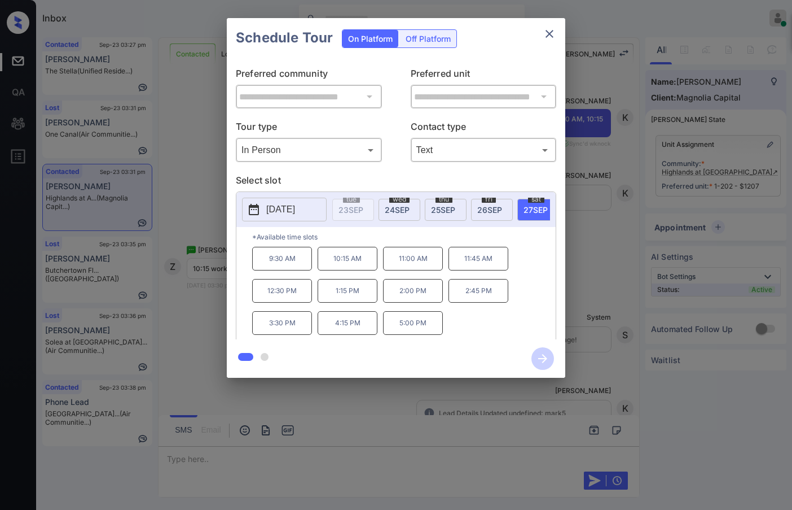
click at [340, 270] on p "10:15 AM" at bounding box center [348, 259] width 60 height 24
click at [539, 358] on icon "button" at bounding box center [542, 358] width 9 height 9
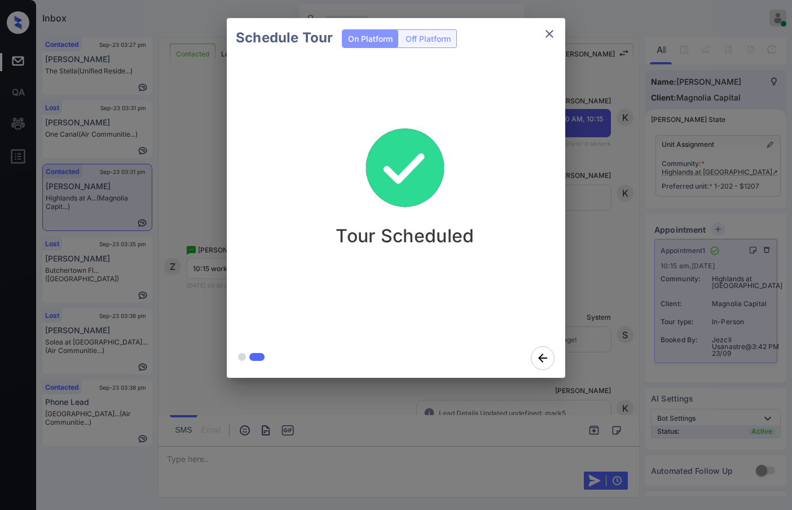
click at [182, 226] on div "Schedule Tour On Platform Off Platform Tour Scheduled" at bounding box center [396, 198] width 792 height 396
